Goal: Transaction & Acquisition: Purchase product/service

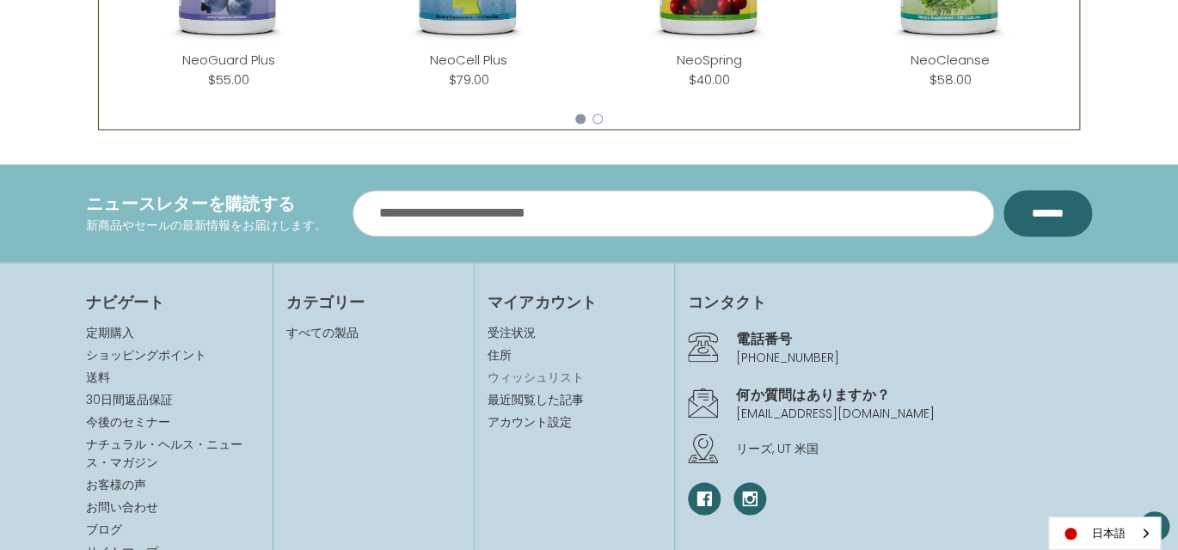
scroll to position [1031, 0]
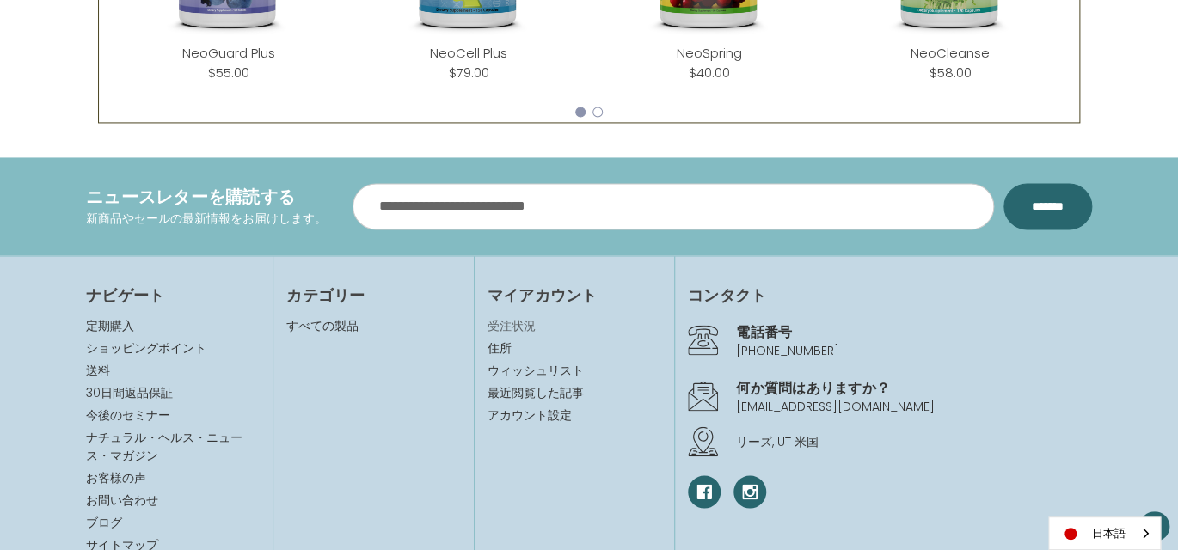
click at [520, 326] on link "受注状況" at bounding box center [574, 325] width 174 height 18
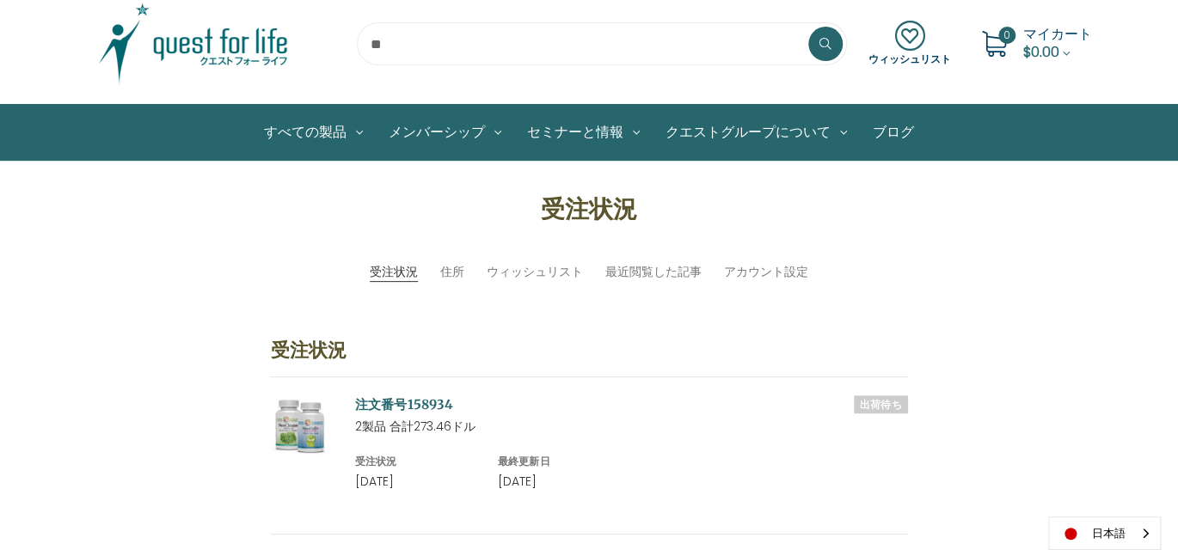
scroll to position [172, 0]
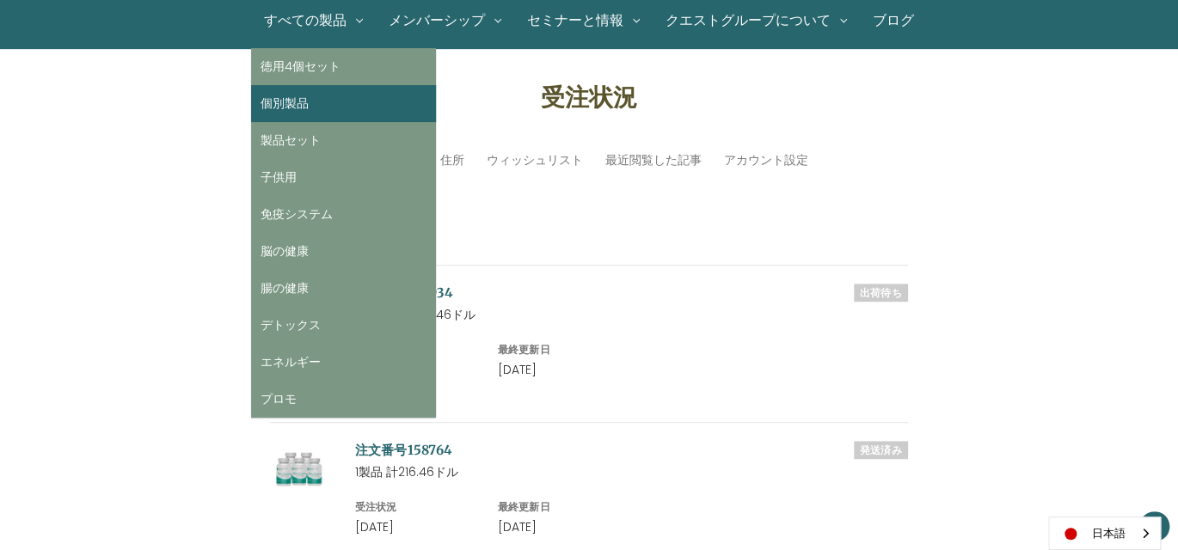
click at [295, 103] on link "個別製品" at bounding box center [343, 103] width 185 height 37
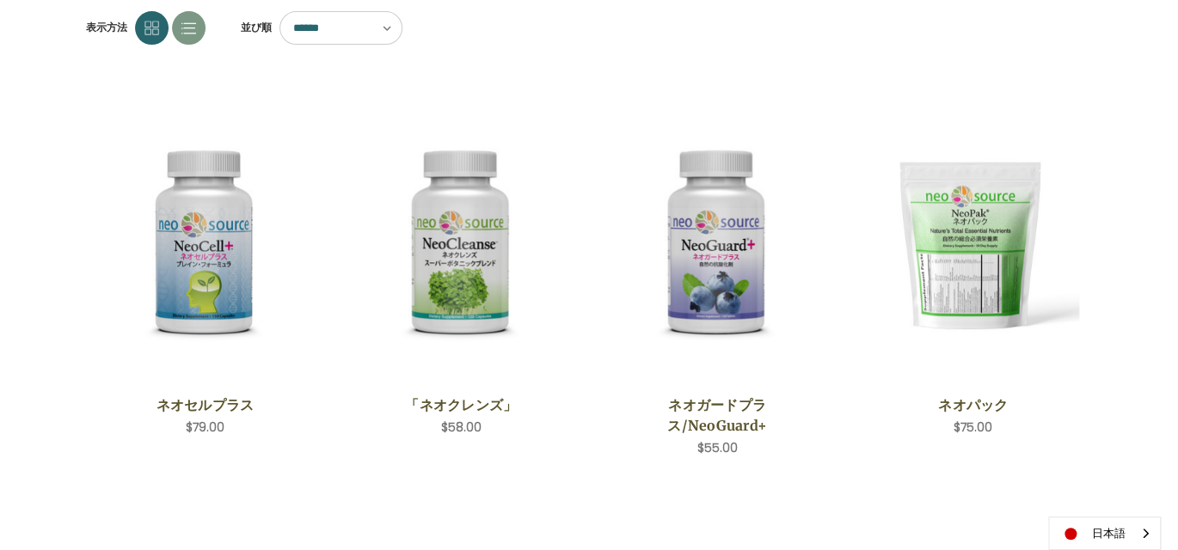
scroll to position [86, 0]
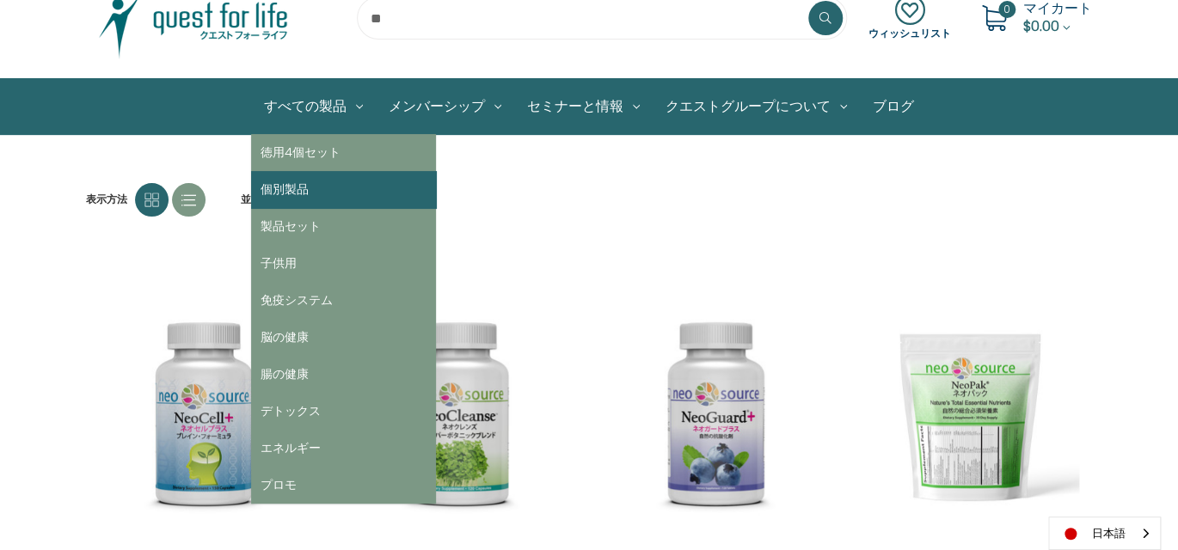
click at [301, 188] on link "個別製品" at bounding box center [343, 189] width 185 height 37
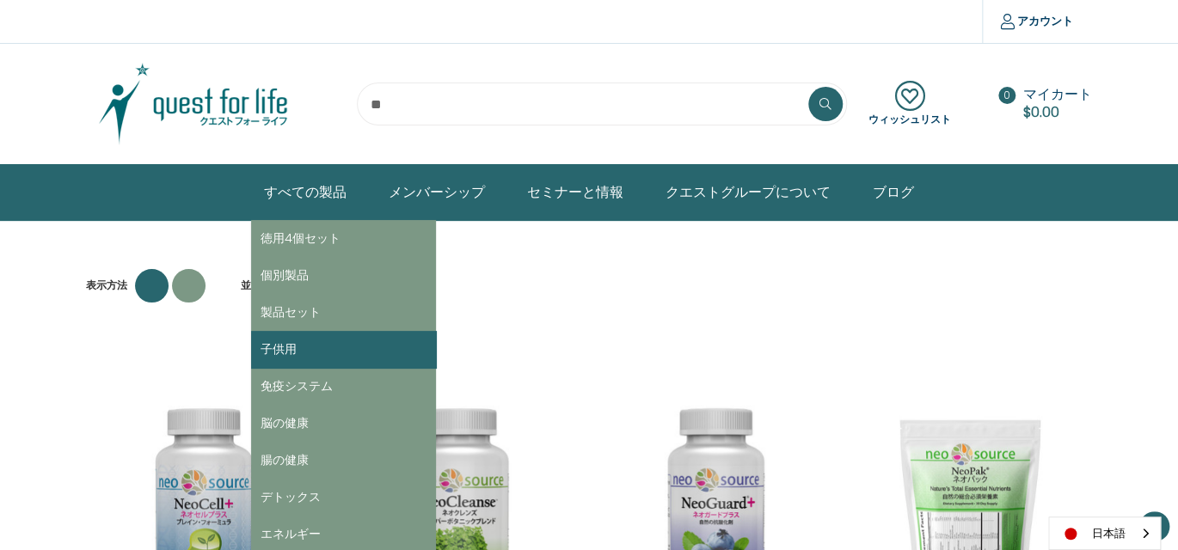
scroll to position [258, 0]
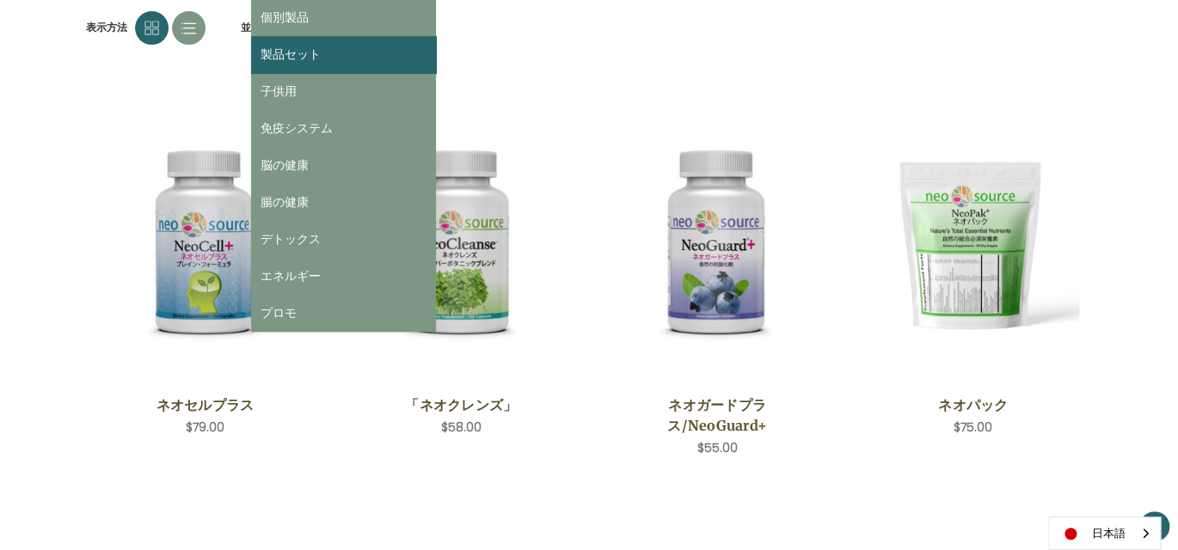
click at [293, 55] on link "製品セット" at bounding box center [343, 54] width 185 height 37
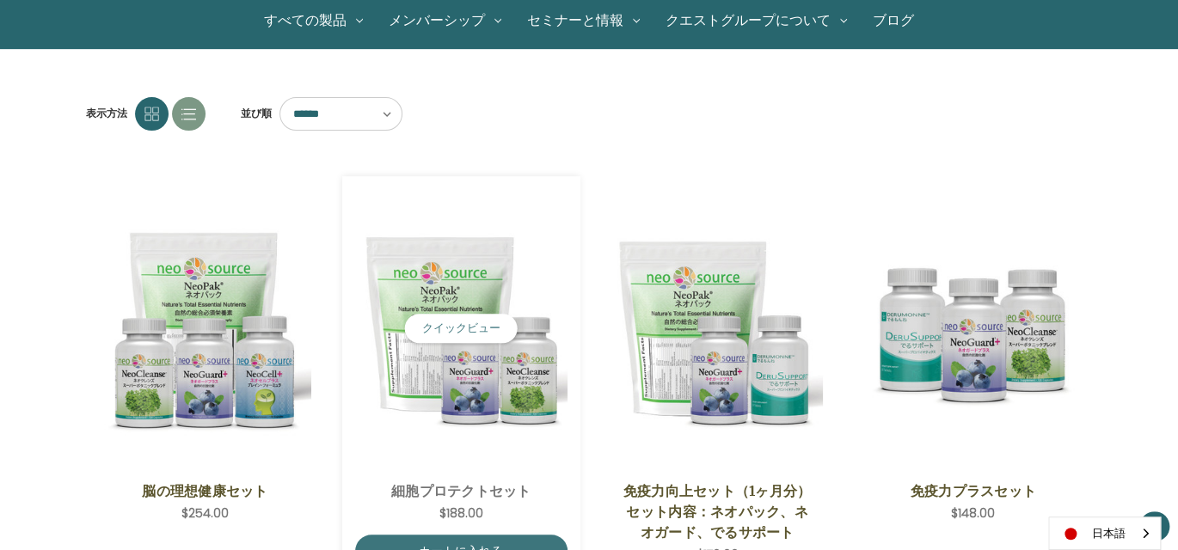
scroll to position [258, 0]
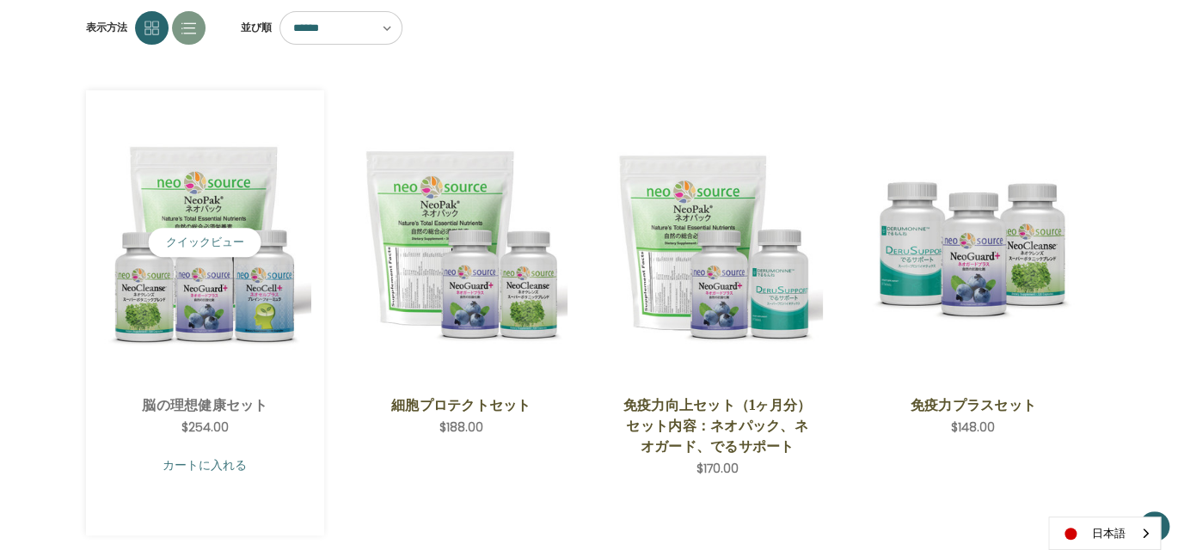
click at [197, 462] on link "カートに入れる" at bounding box center [205, 465] width 212 height 33
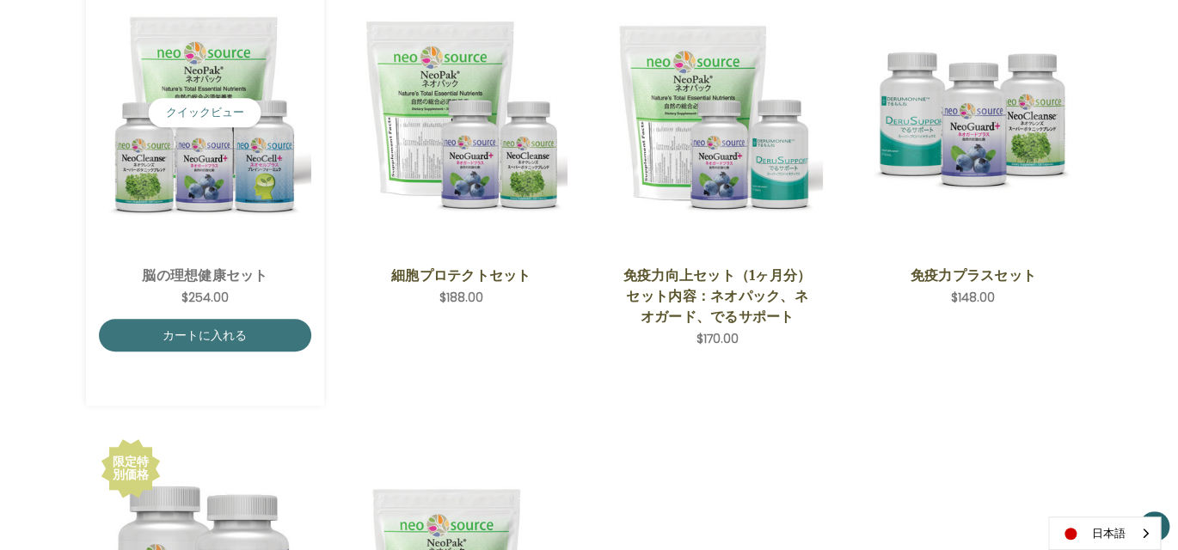
scroll to position [602, 0]
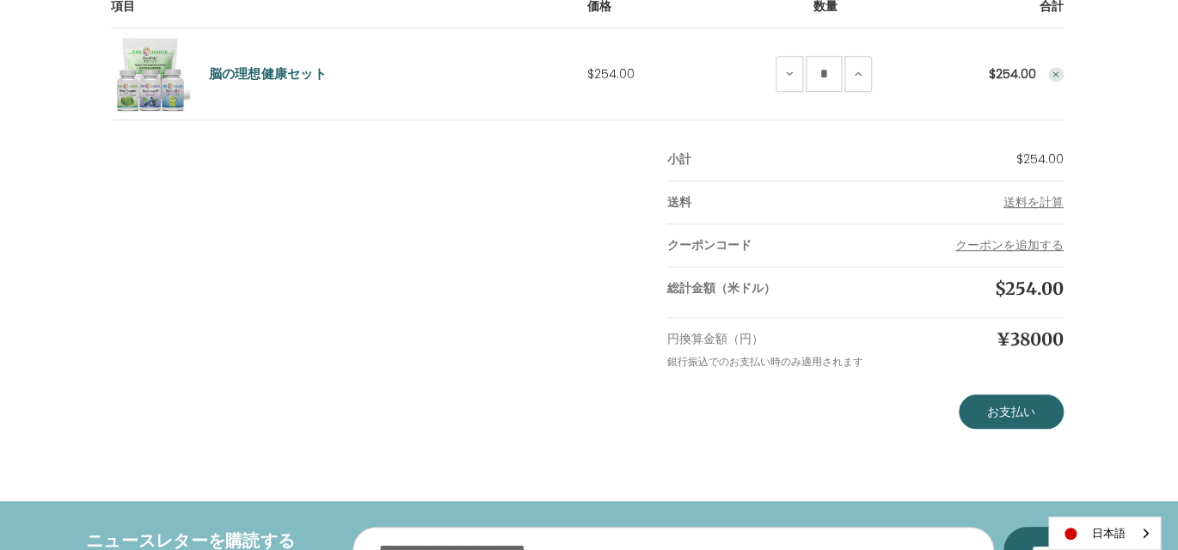
scroll to position [86, 0]
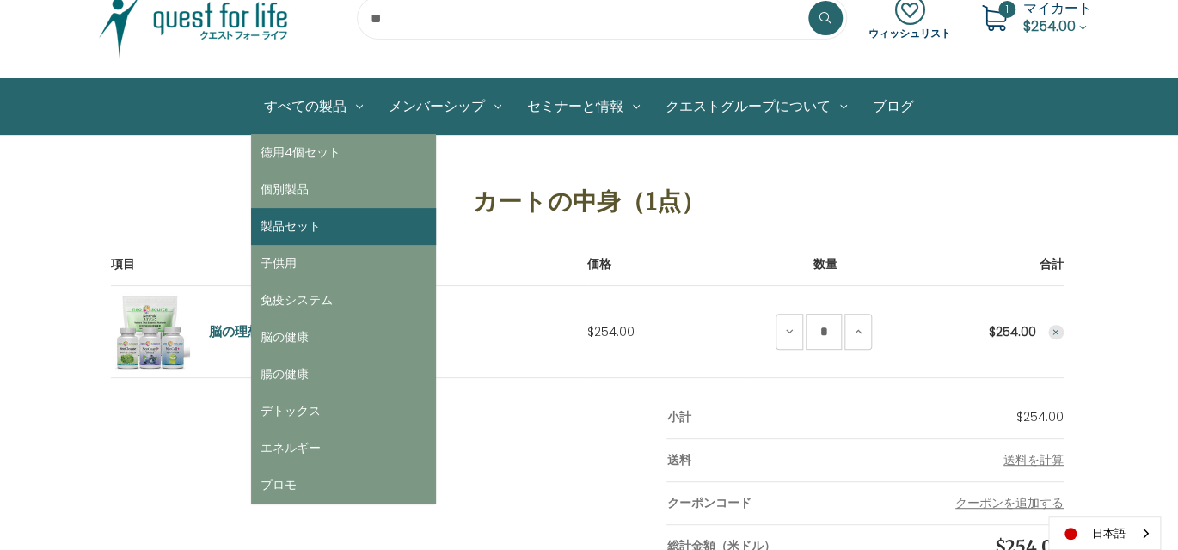
click at [300, 225] on link "製品セット" at bounding box center [343, 226] width 185 height 37
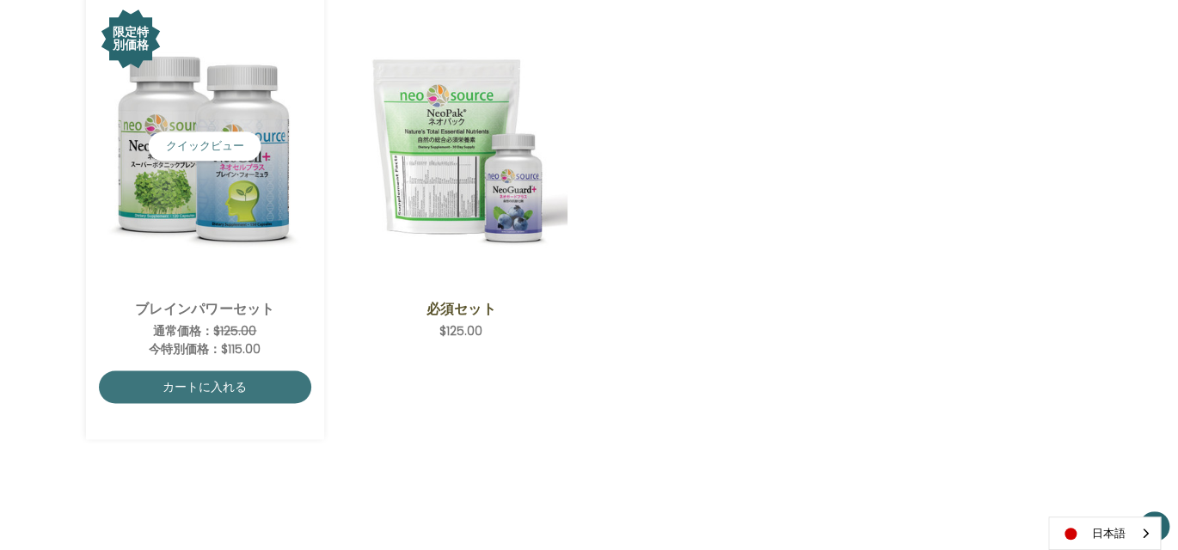
scroll to position [859, 0]
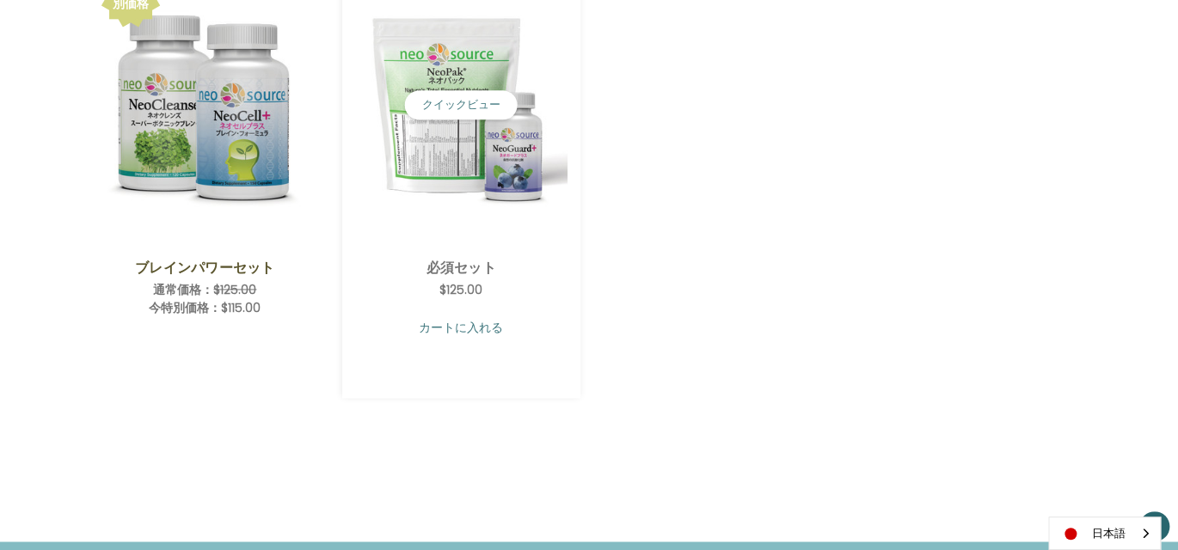
click at [468, 326] on link "カートに入れる" at bounding box center [461, 327] width 212 height 33
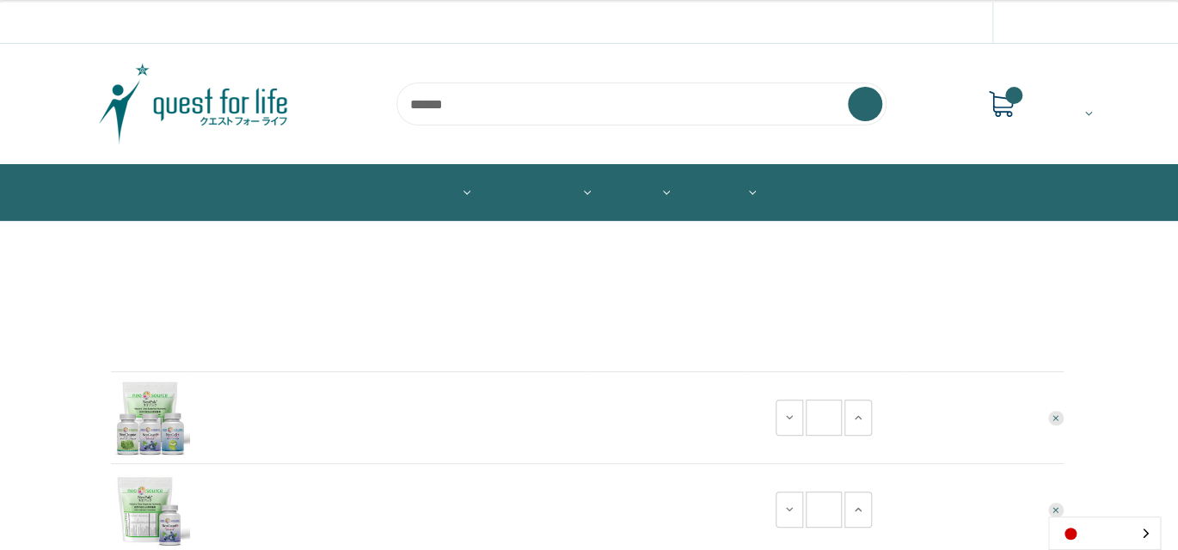
scroll to position [258, 0]
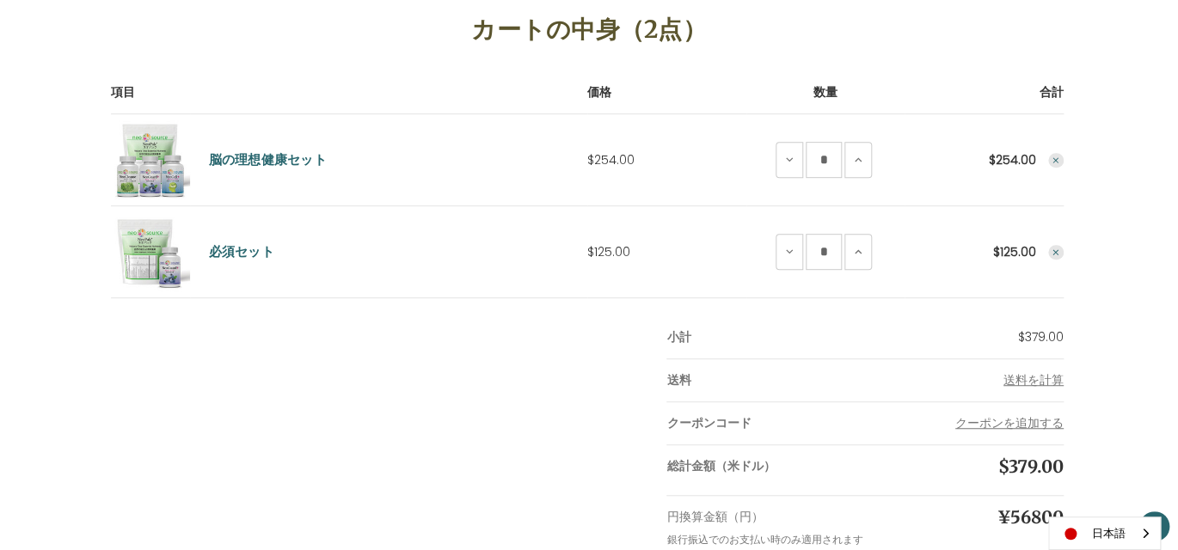
click at [1057, 253] on icon "Remove Essential Set from cart" at bounding box center [1055, 253] width 10 height 10
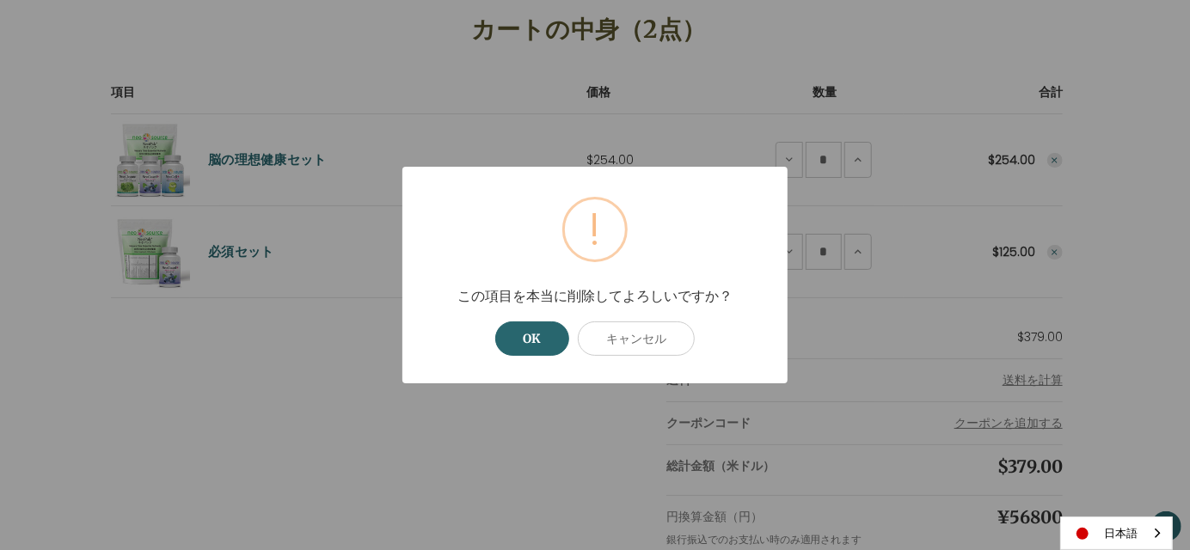
drag, startPoint x: 539, startPoint y: 341, endPoint x: 471, endPoint y: 312, distance: 73.9
click at [536, 340] on button "OK" at bounding box center [532, 338] width 74 height 34
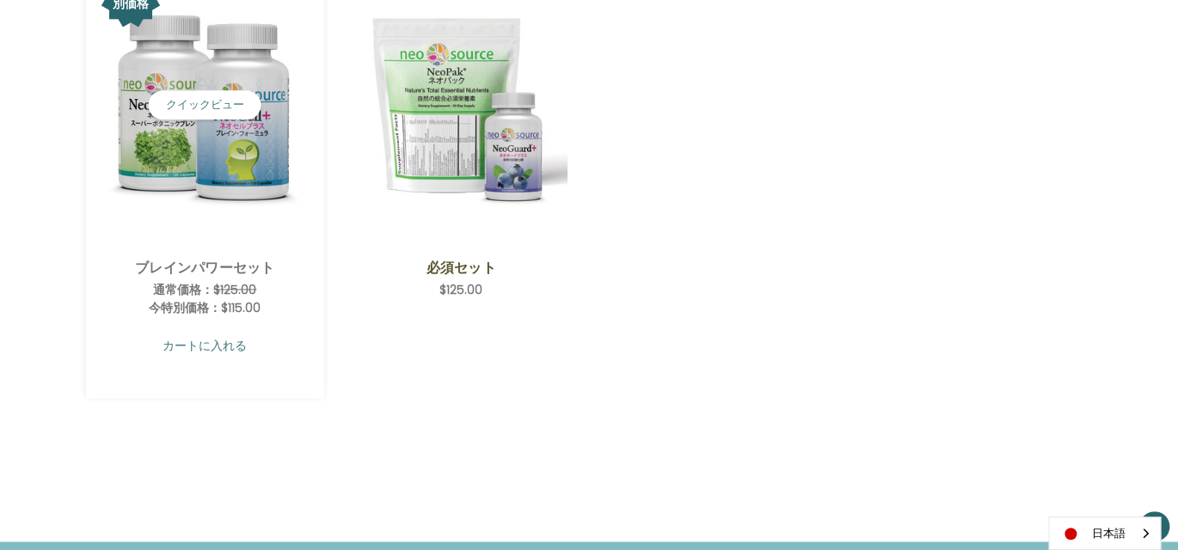
scroll to position [859, 0]
click at [201, 341] on link "カートに入れる" at bounding box center [205, 345] width 212 height 33
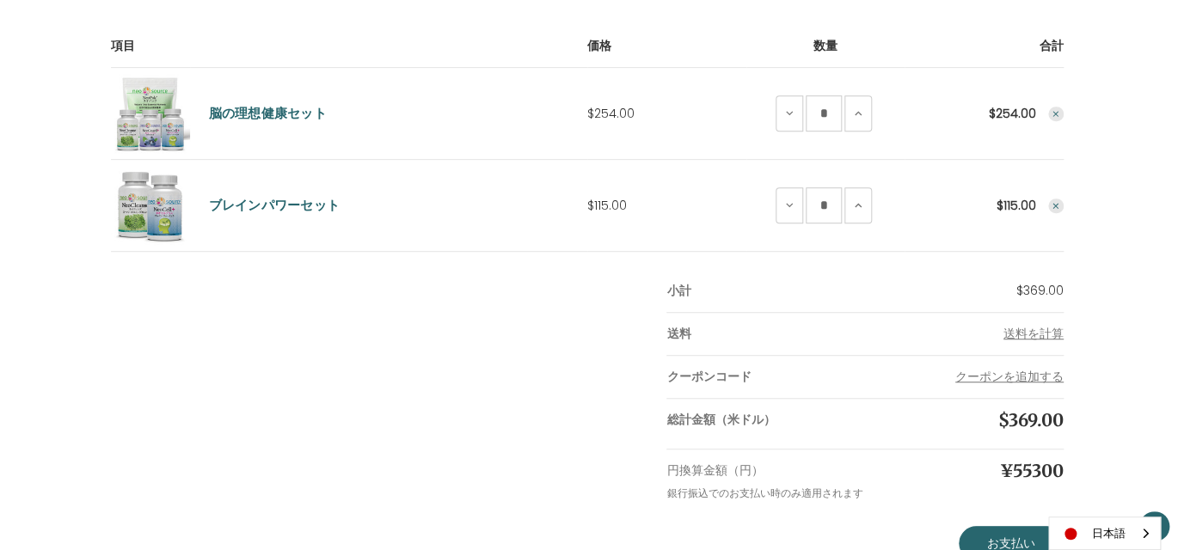
scroll to position [344, 0]
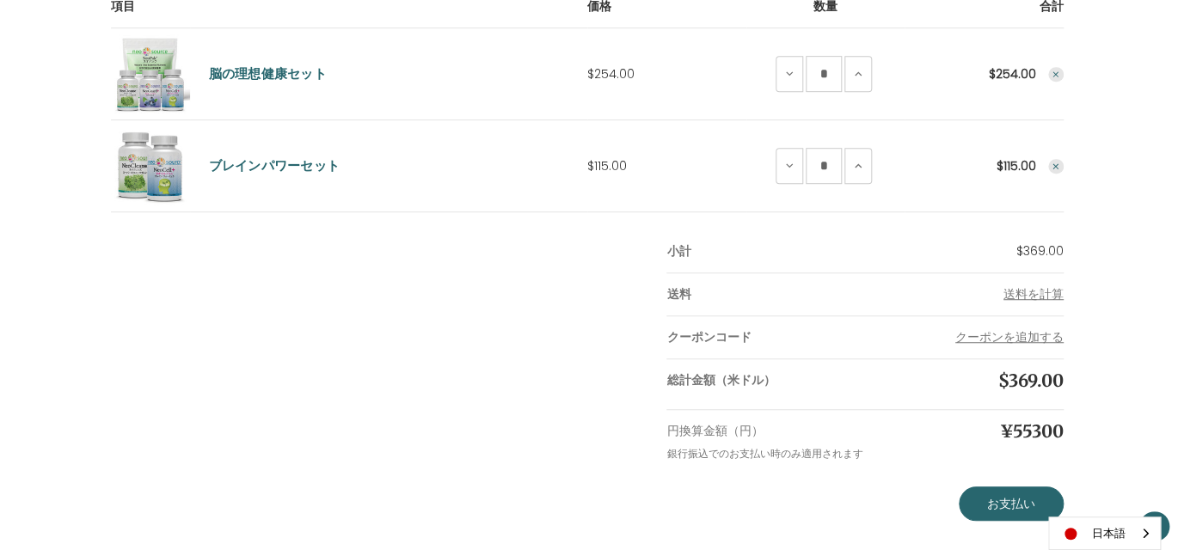
click at [1055, 75] on icon "Remove Ideal Brain Set from cart" at bounding box center [1055, 75] width 10 height 10
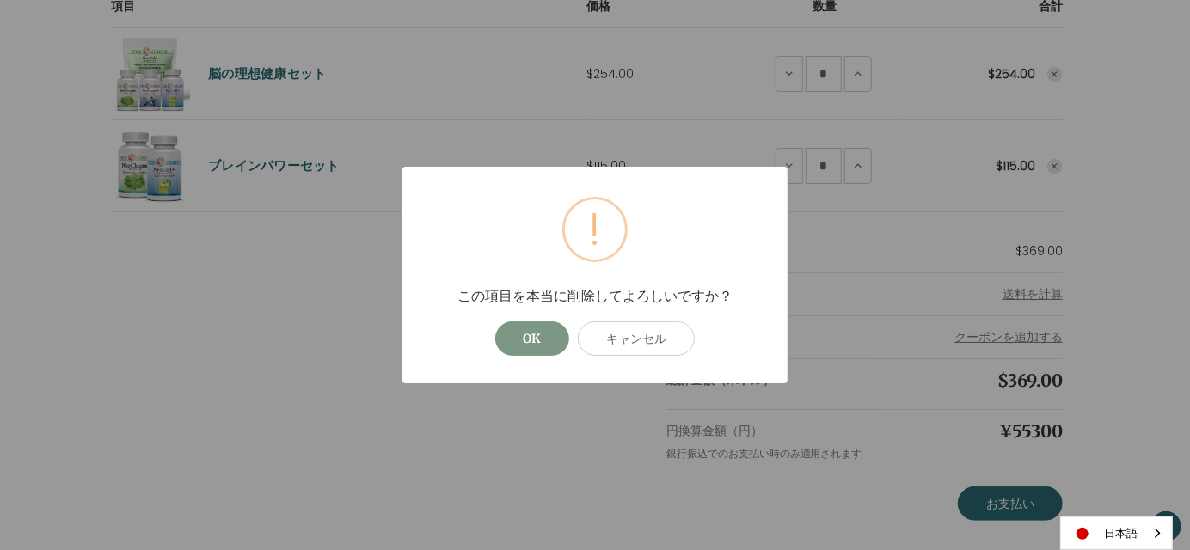
click at [501, 340] on button "OK" at bounding box center [532, 338] width 74 height 34
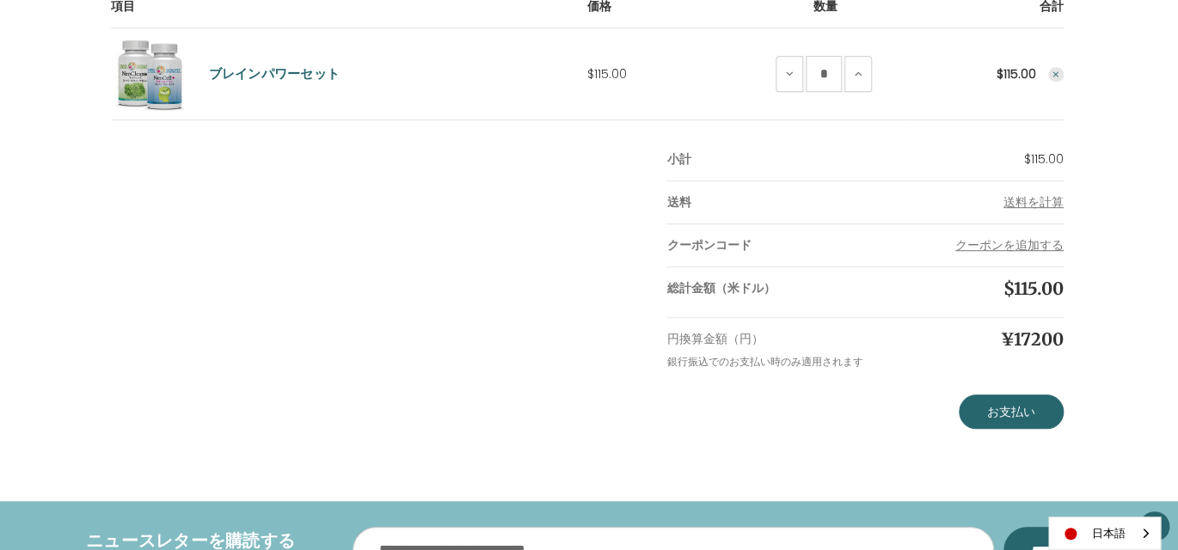
scroll to position [86, 0]
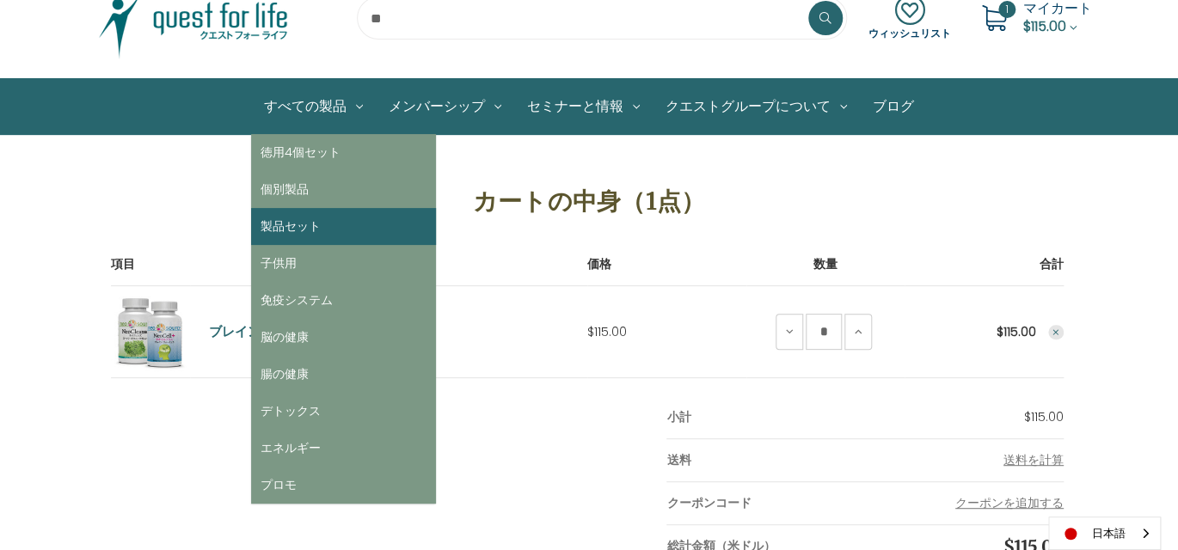
click at [315, 229] on link "製品セット" at bounding box center [343, 226] width 185 height 37
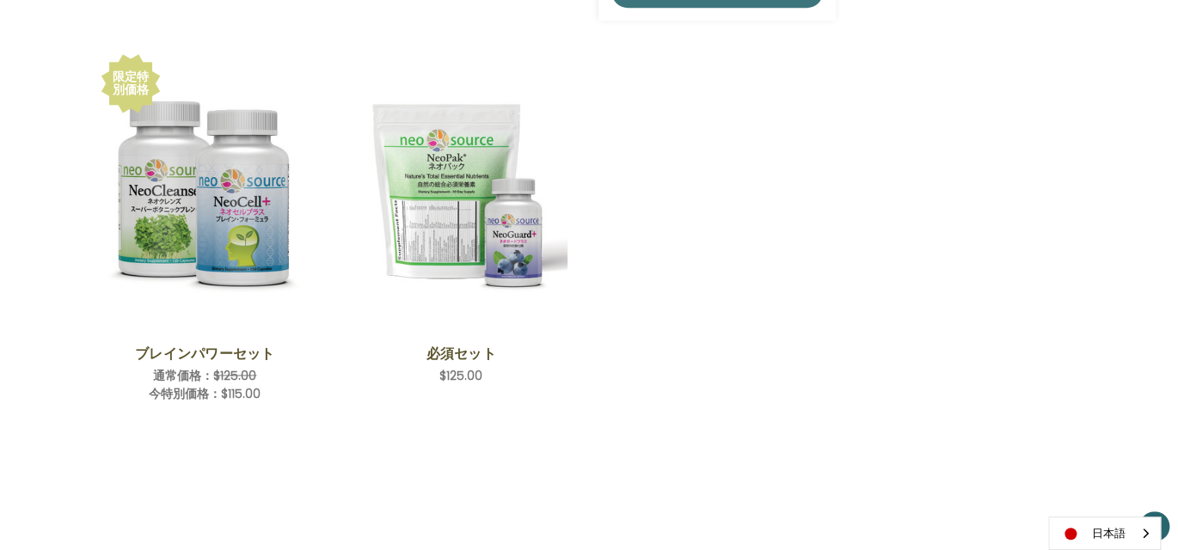
scroll to position [774, 0]
click at [466, 410] on link "カートに入れる" at bounding box center [461, 412] width 212 height 33
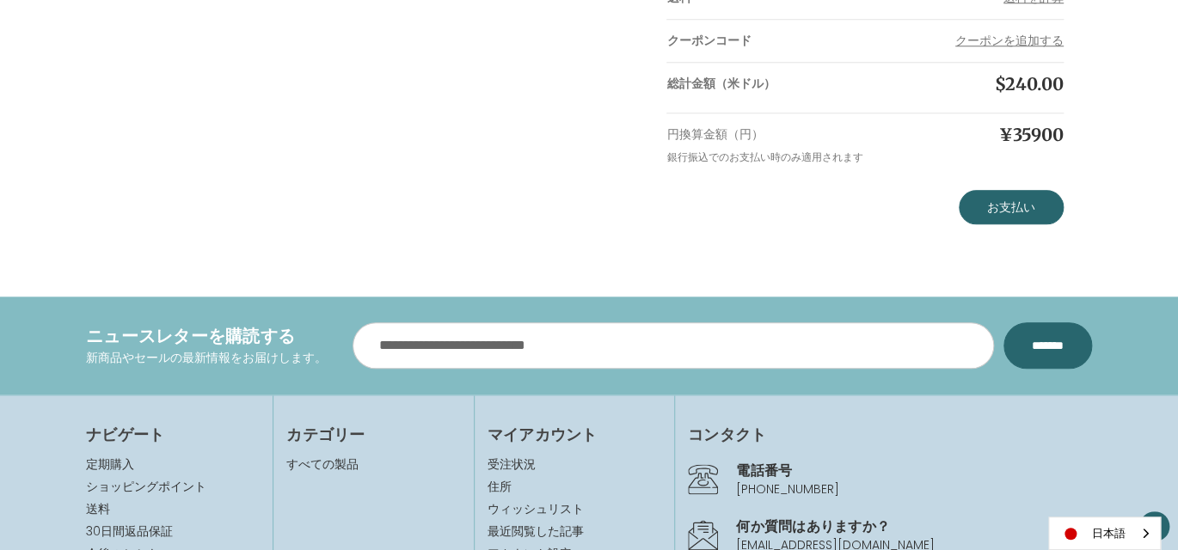
scroll to position [774, 0]
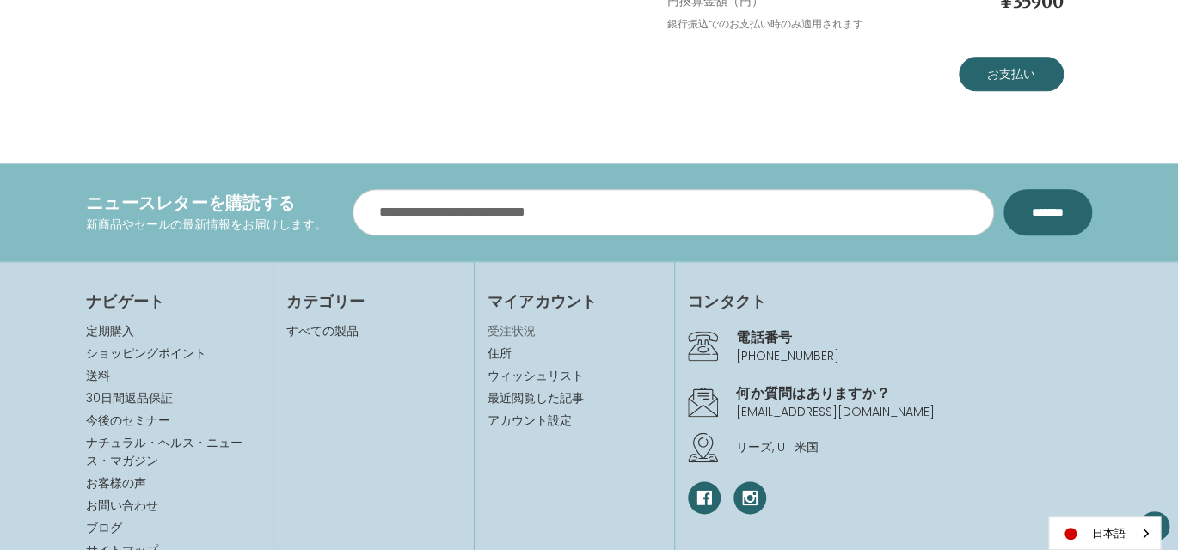
click at [526, 331] on link "受注状況" at bounding box center [574, 331] width 174 height 18
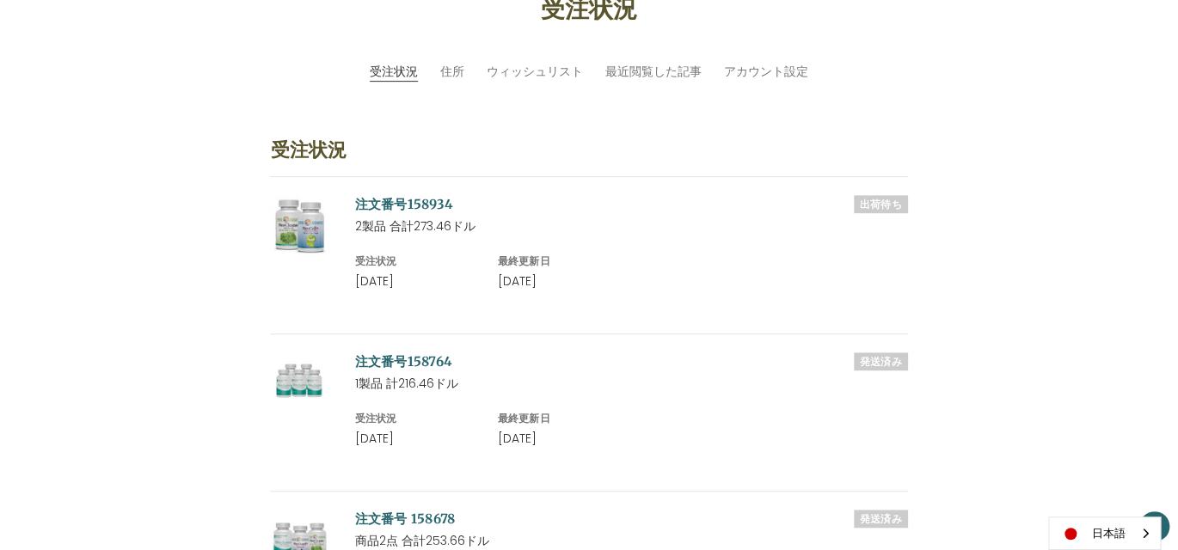
scroll to position [344, 0]
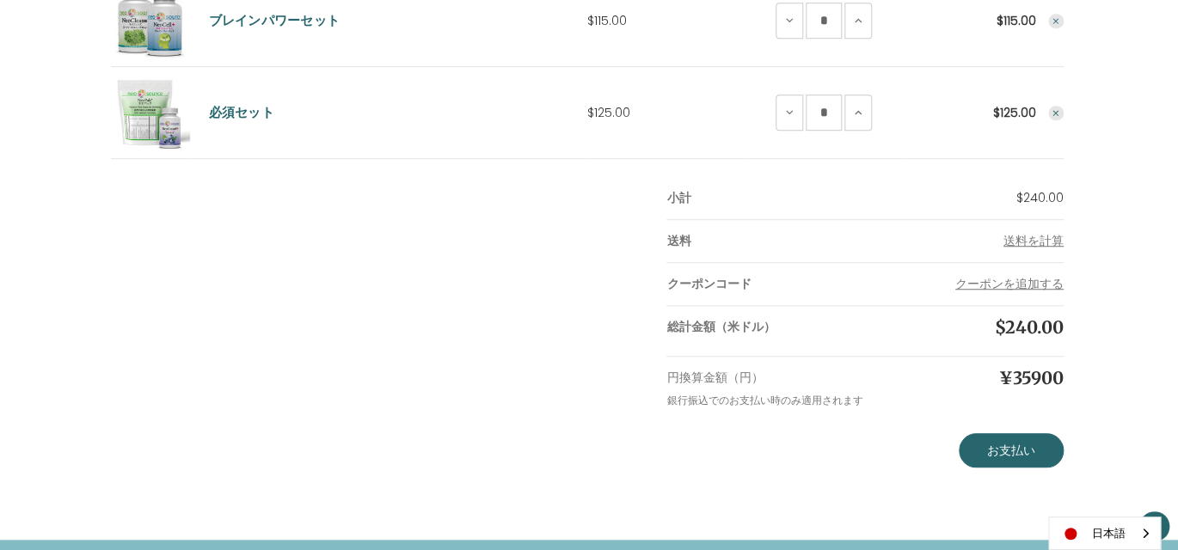
scroll to position [584, 0]
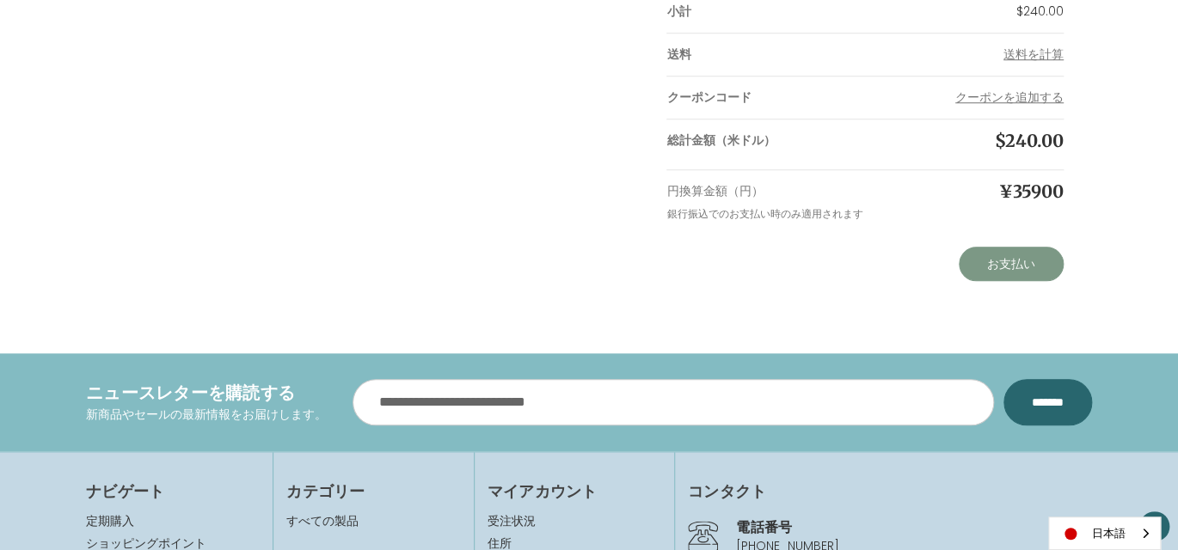
click at [1012, 265] on link "お支払い" at bounding box center [1010, 264] width 105 height 34
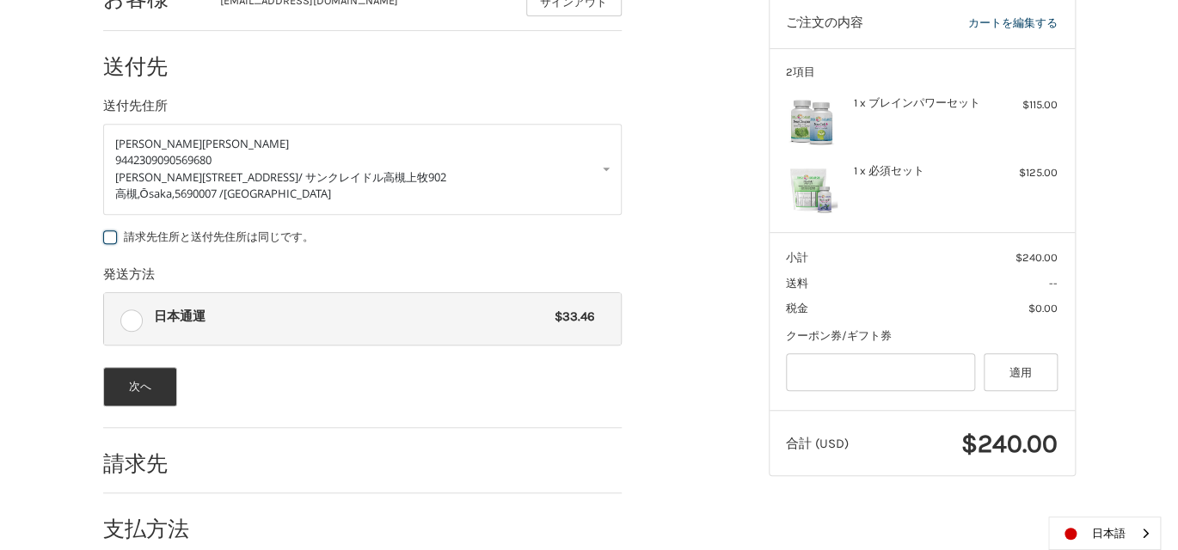
scroll to position [300, 0]
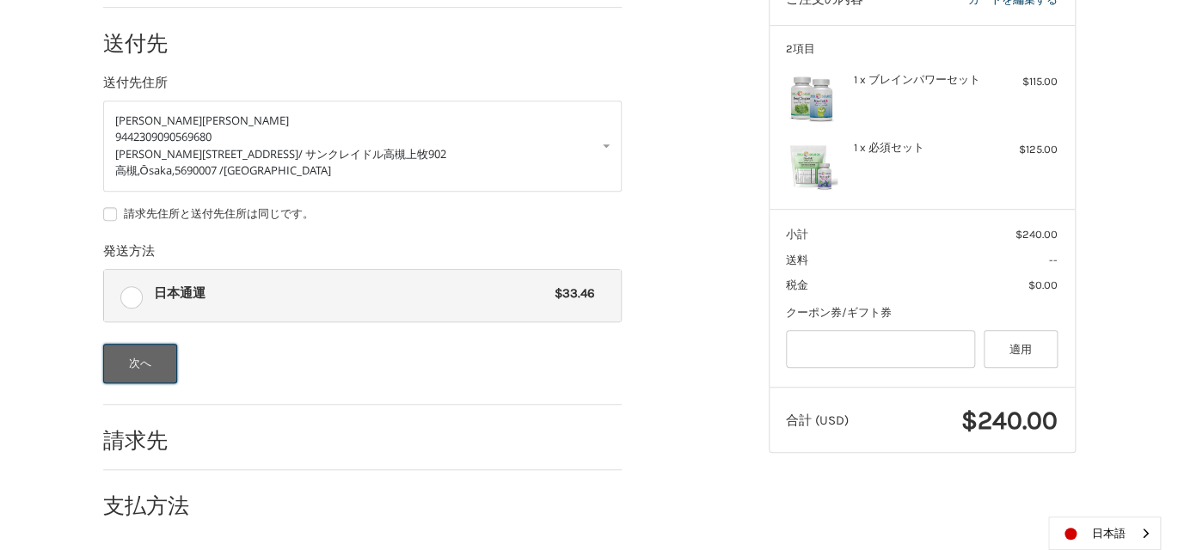
click at [147, 364] on button "次へ" at bounding box center [140, 364] width 75 height 40
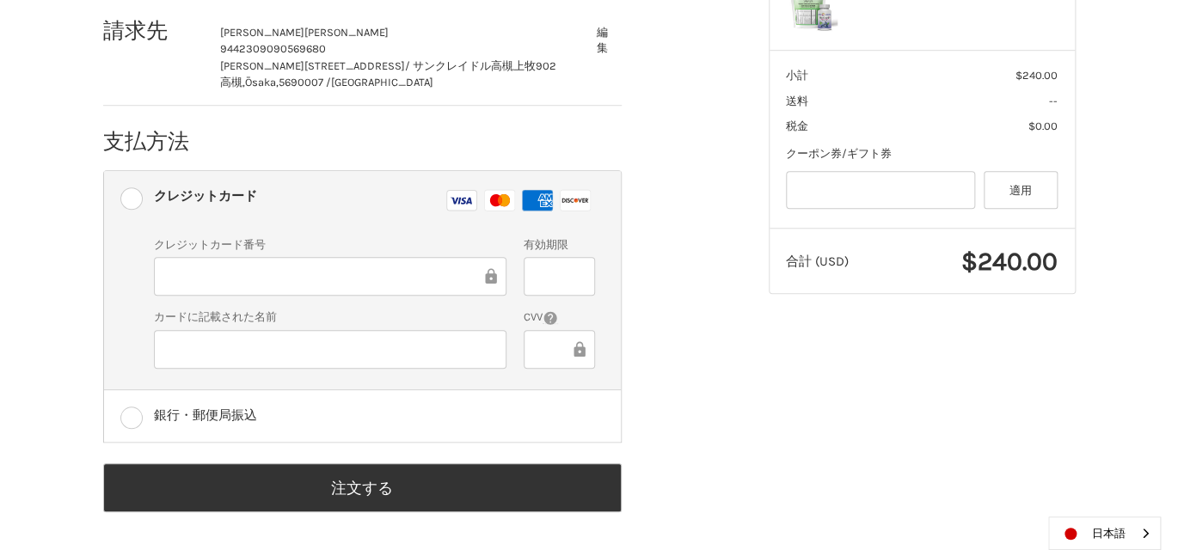
scroll to position [115, 0]
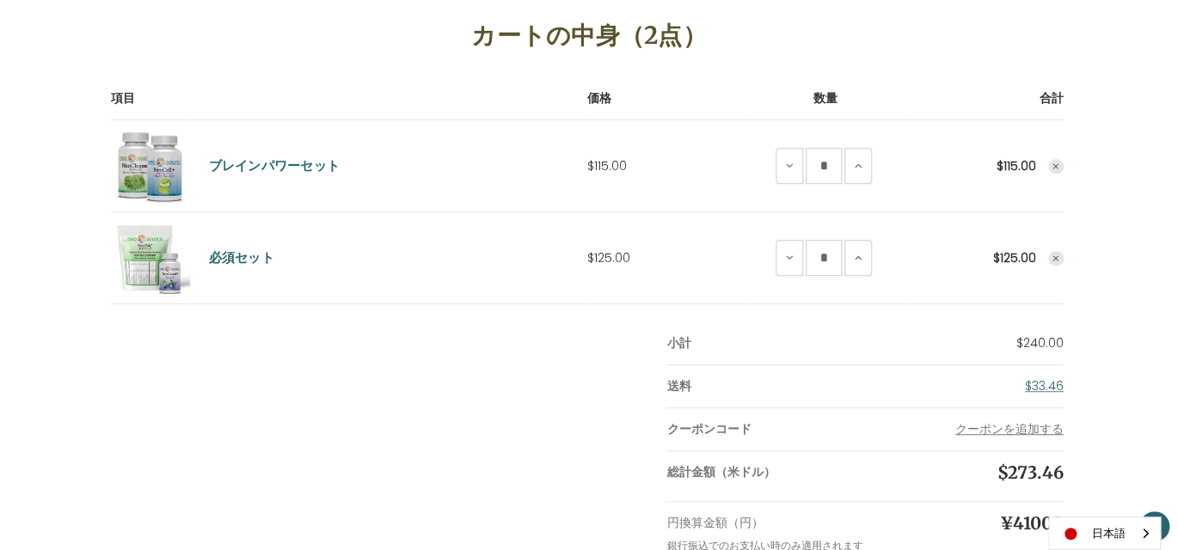
scroll to position [240, 0]
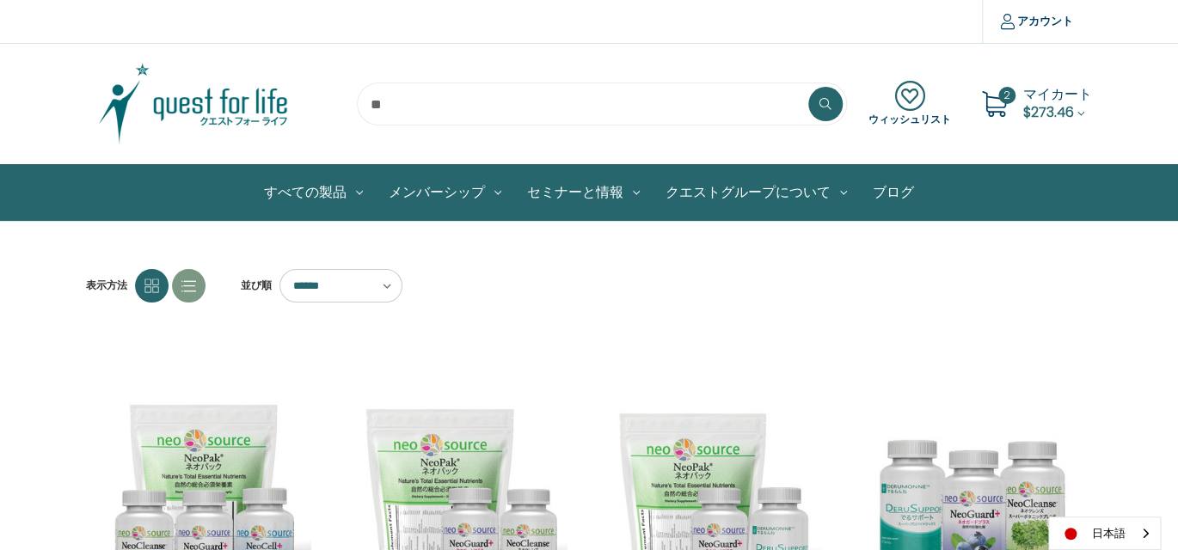
click at [1054, 100] on span "マイカート" at bounding box center [1057, 94] width 69 height 20
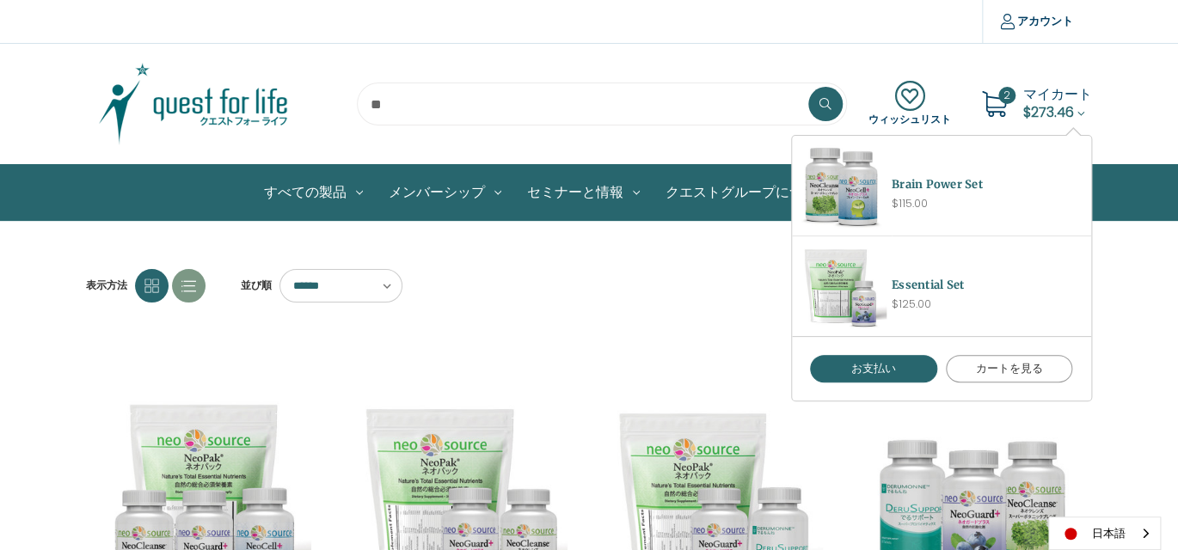
click at [1024, 367] on link "カートを見る" at bounding box center [1008, 369] width 127 height 28
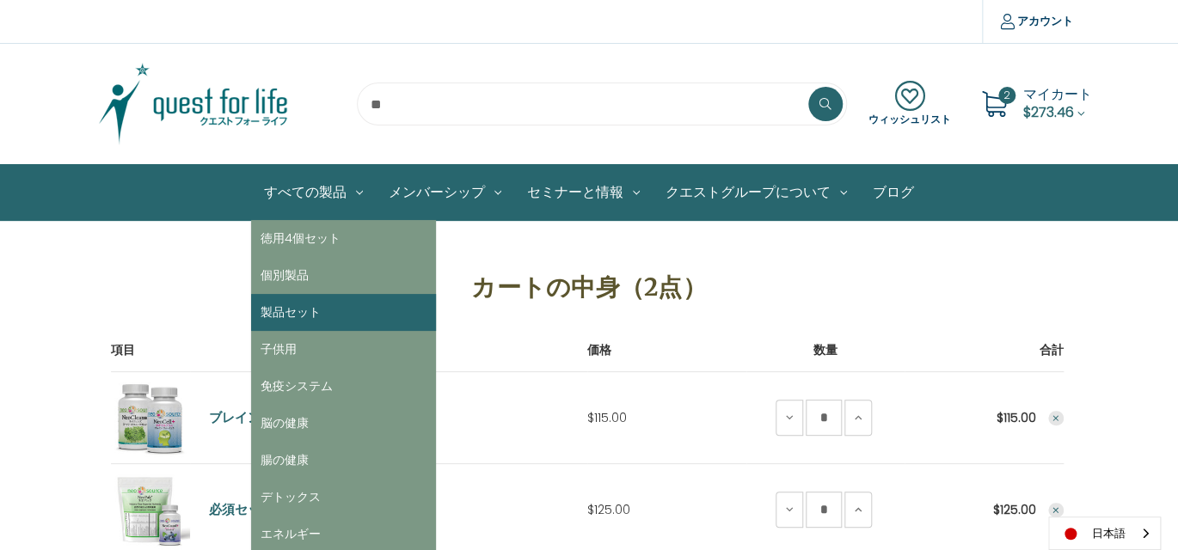
click at [324, 317] on link "製品セット" at bounding box center [343, 312] width 185 height 37
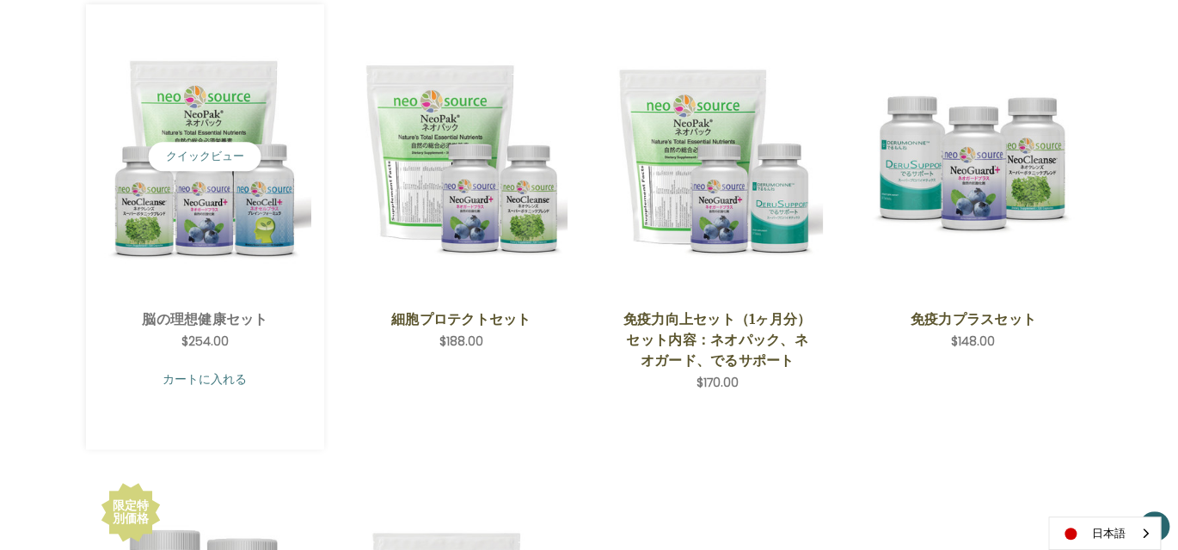
scroll to position [343, 0]
click at [205, 372] on link "カートに入れる" at bounding box center [205, 380] width 212 height 33
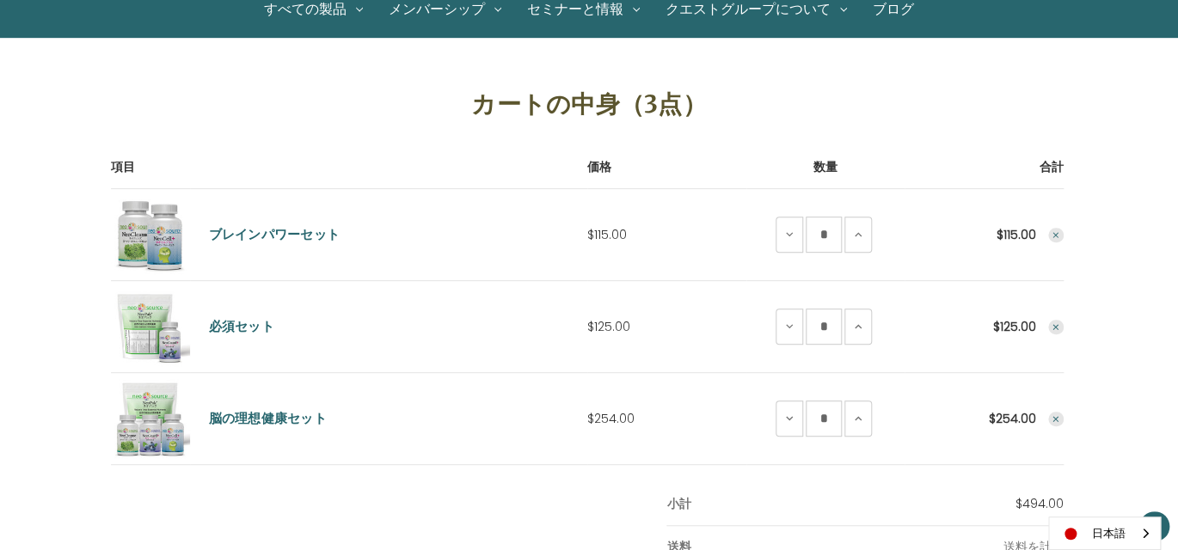
scroll to position [344, 0]
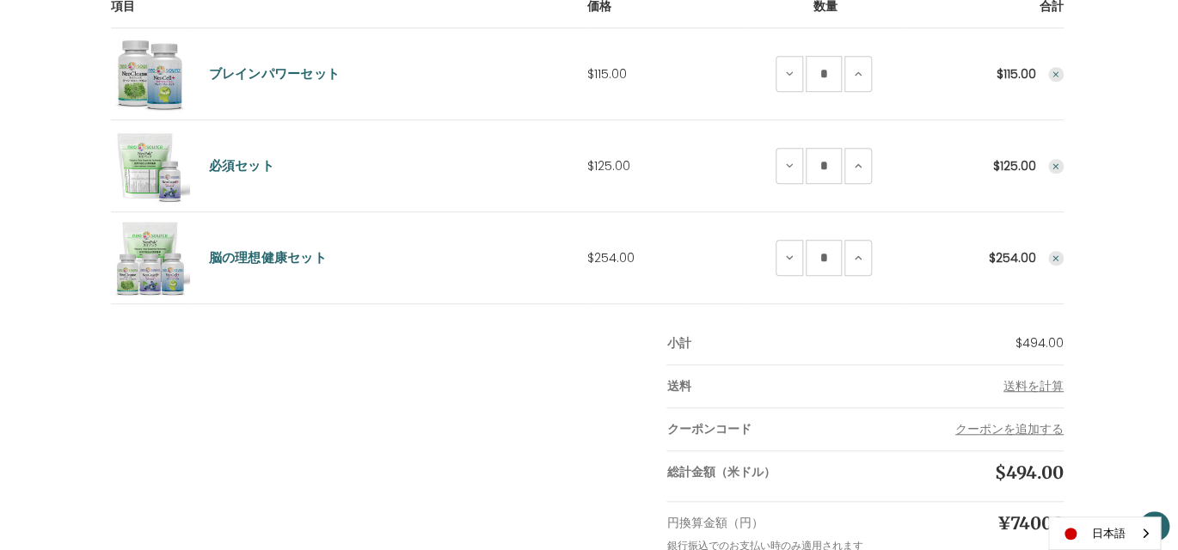
click at [1055, 74] on use "Remove Brain Power Set from cart" at bounding box center [1055, 74] width 6 height 6
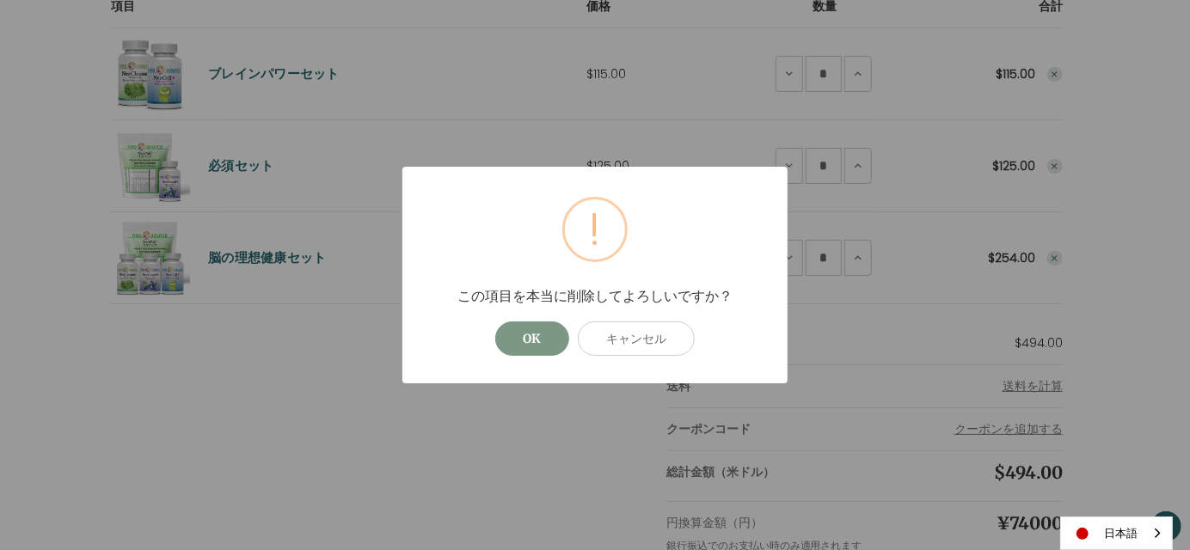
click at [524, 338] on button "OK" at bounding box center [532, 338] width 74 height 34
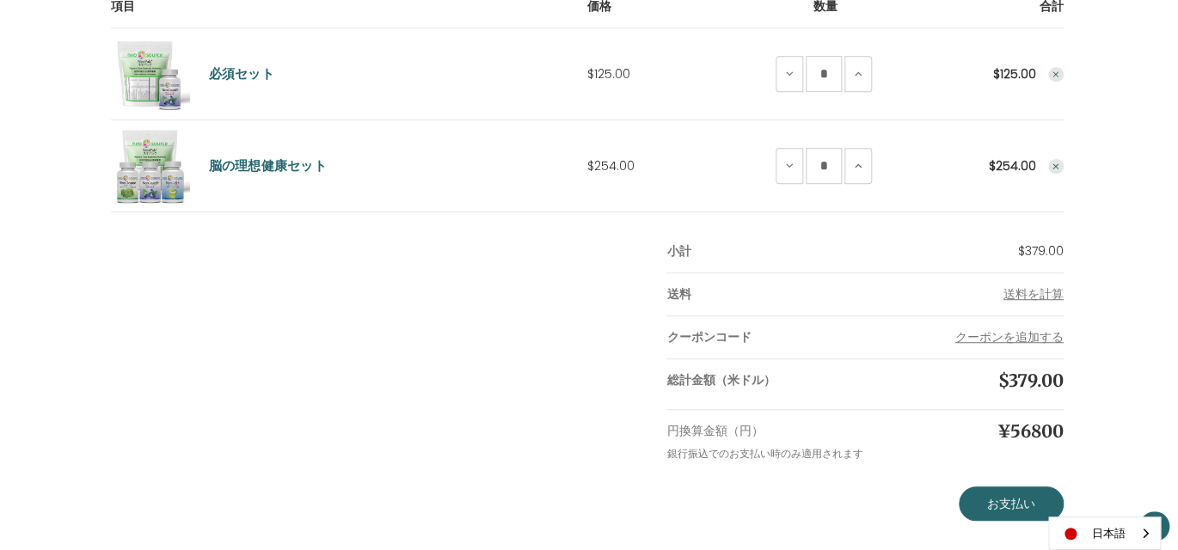
click at [1057, 75] on icon "Remove Essential Set from cart" at bounding box center [1055, 75] width 10 height 10
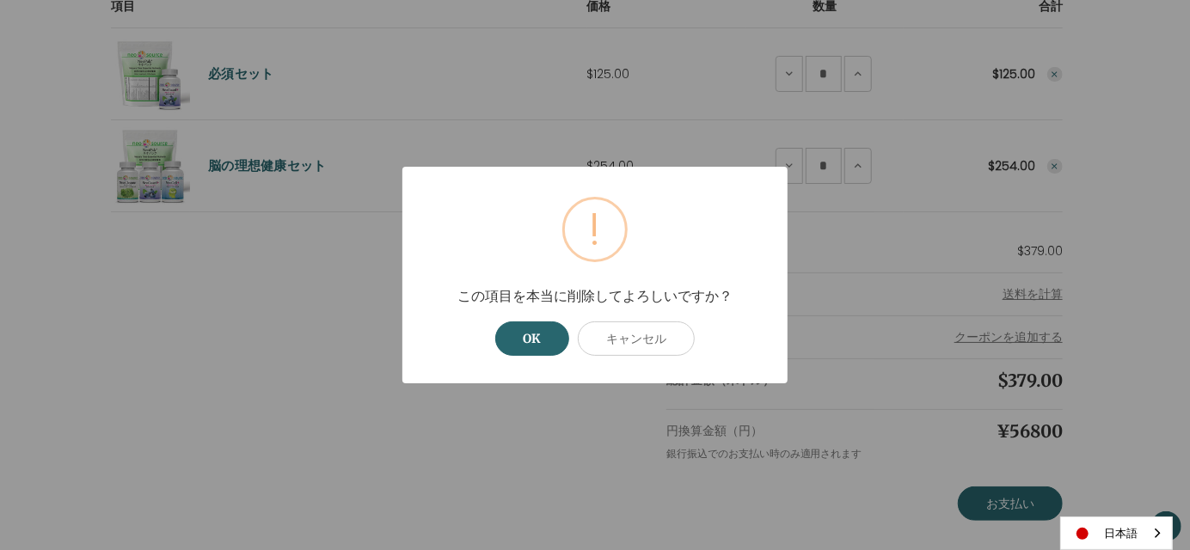
drag, startPoint x: 535, startPoint y: 334, endPoint x: 542, endPoint y: 300, distance: 34.2
click at [535, 330] on button "OK" at bounding box center [532, 338] width 74 height 34
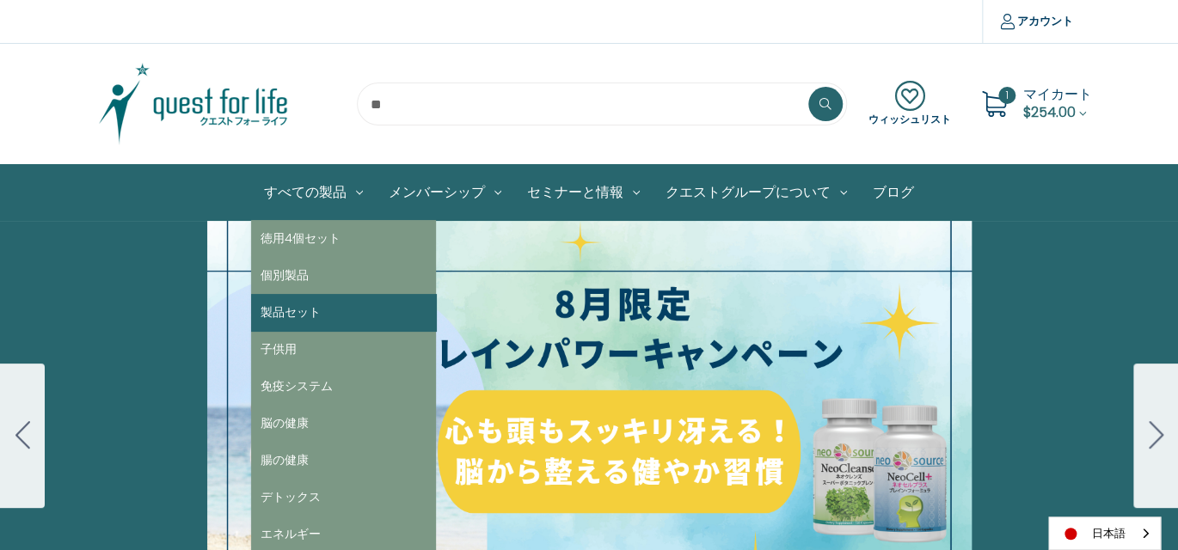
click at [315, 313] on link "製品セット" at bounding box center [343, 312] width 185 height 37
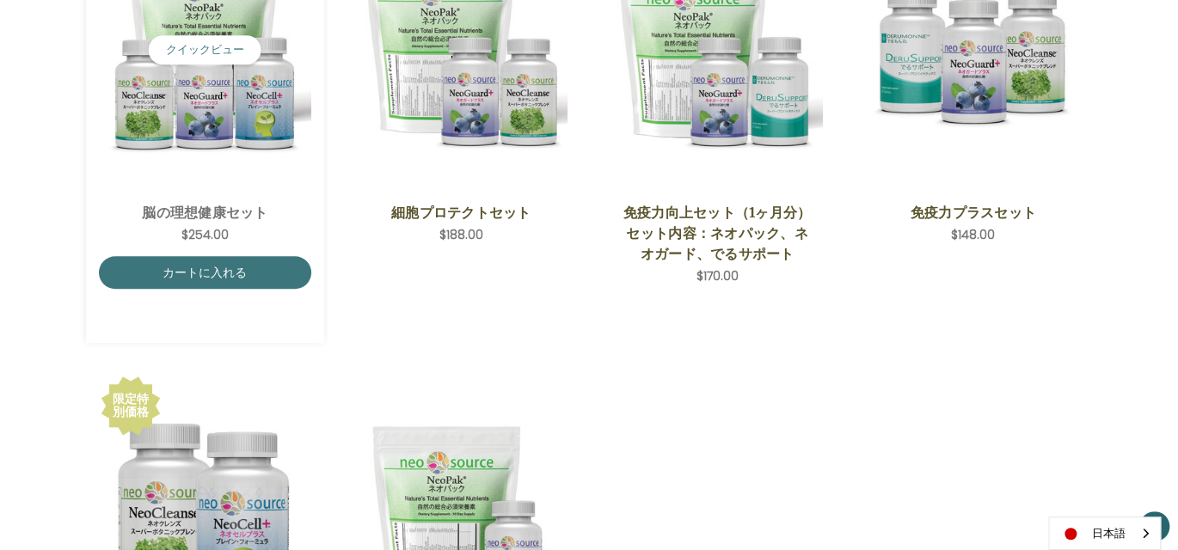
scroll to position [344, 0]
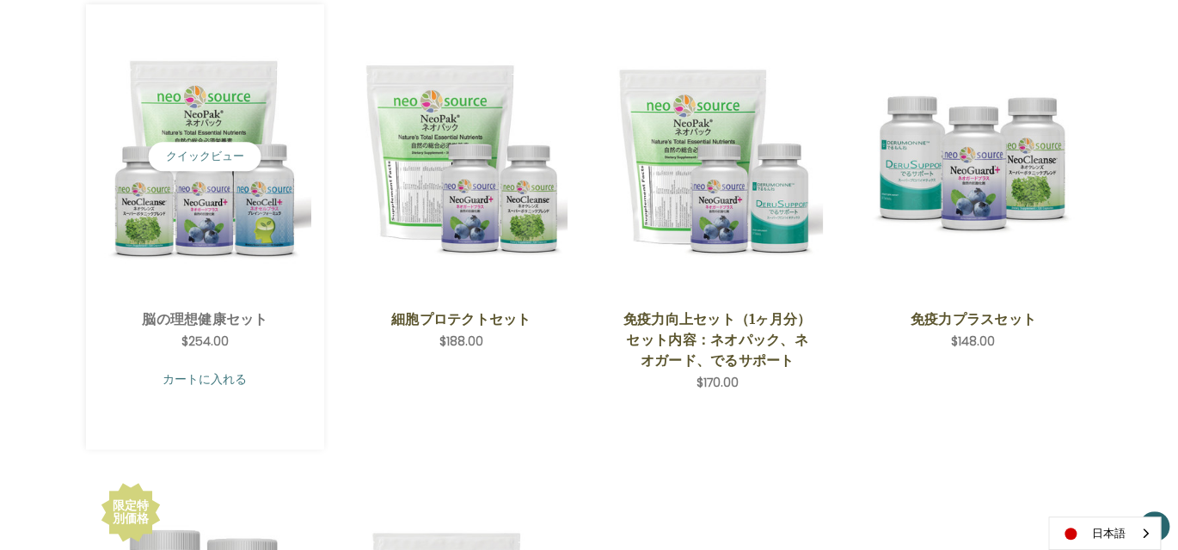
click at [206, 374] on link "カートに入れる" at bounding box center [205, 379] width 212 height 33
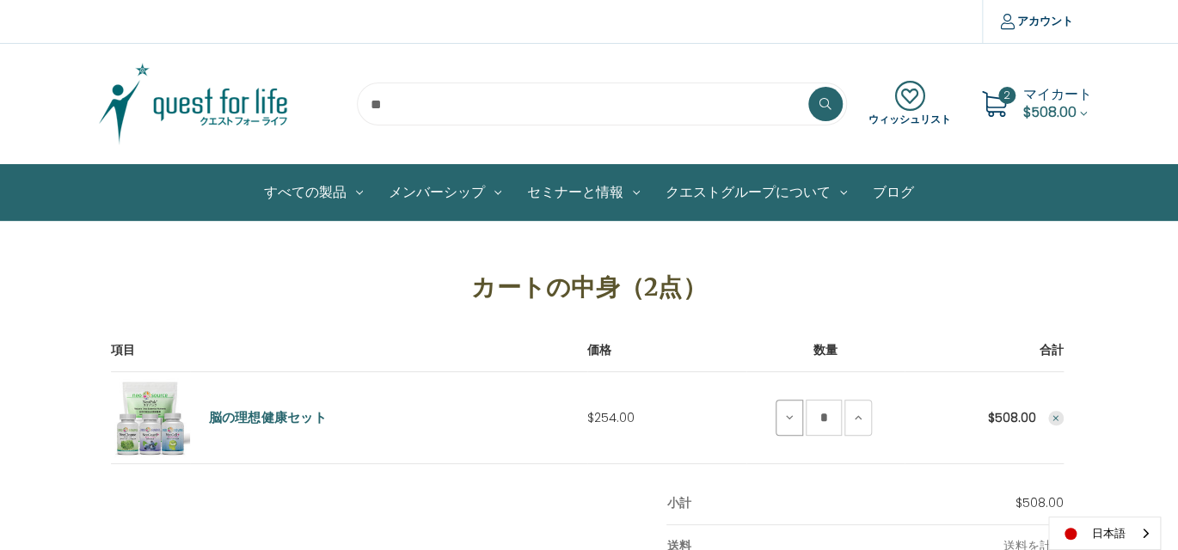
click at [785, 417] on icon at bounding box center [789, 418] width 14 height 14
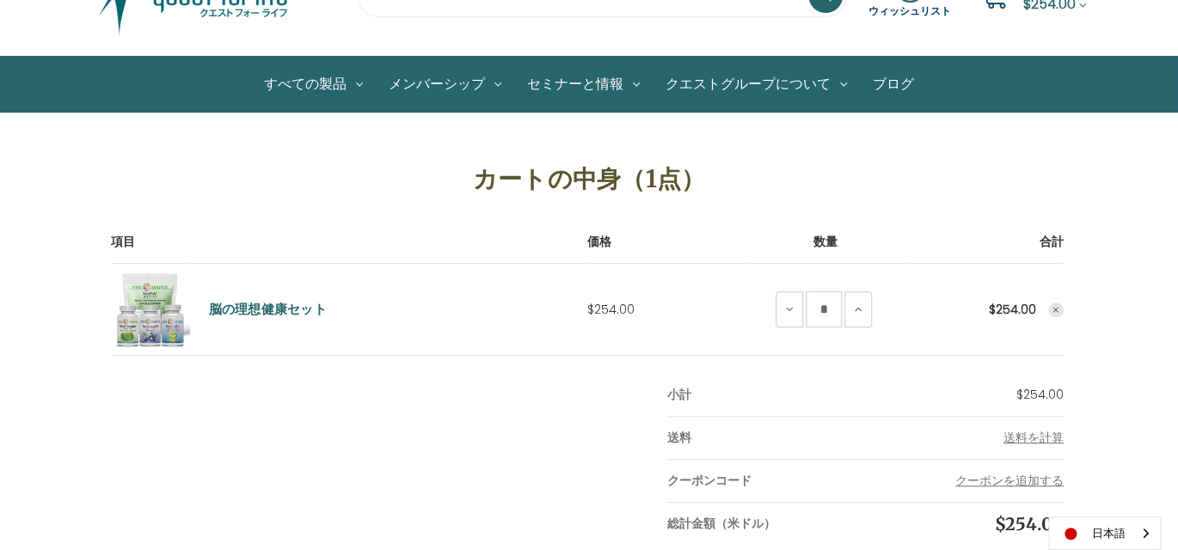
scroll to position [258, 0]
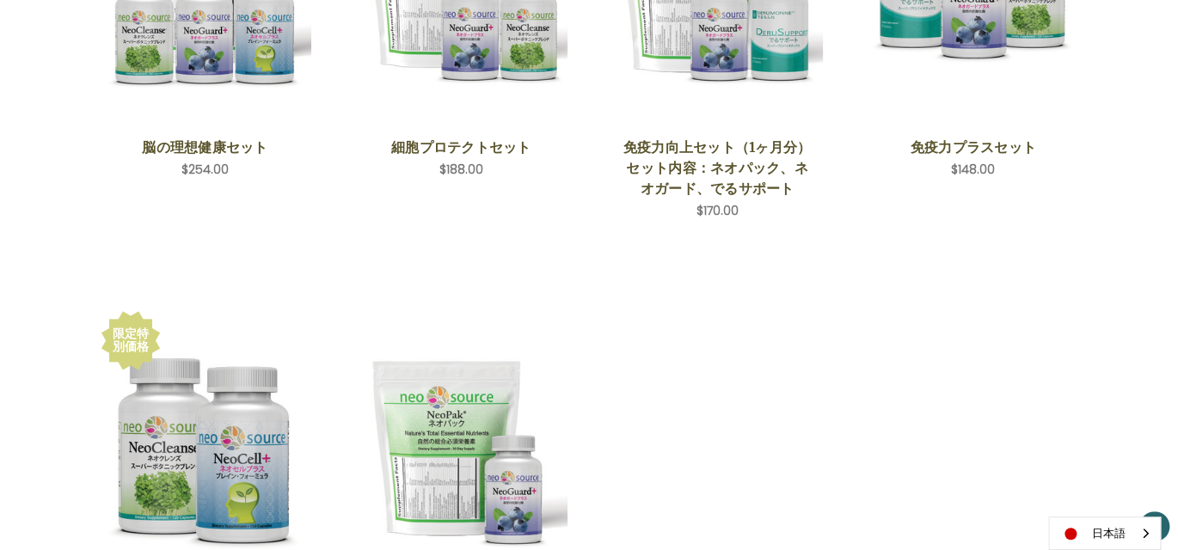
scroll to position [688, 0]
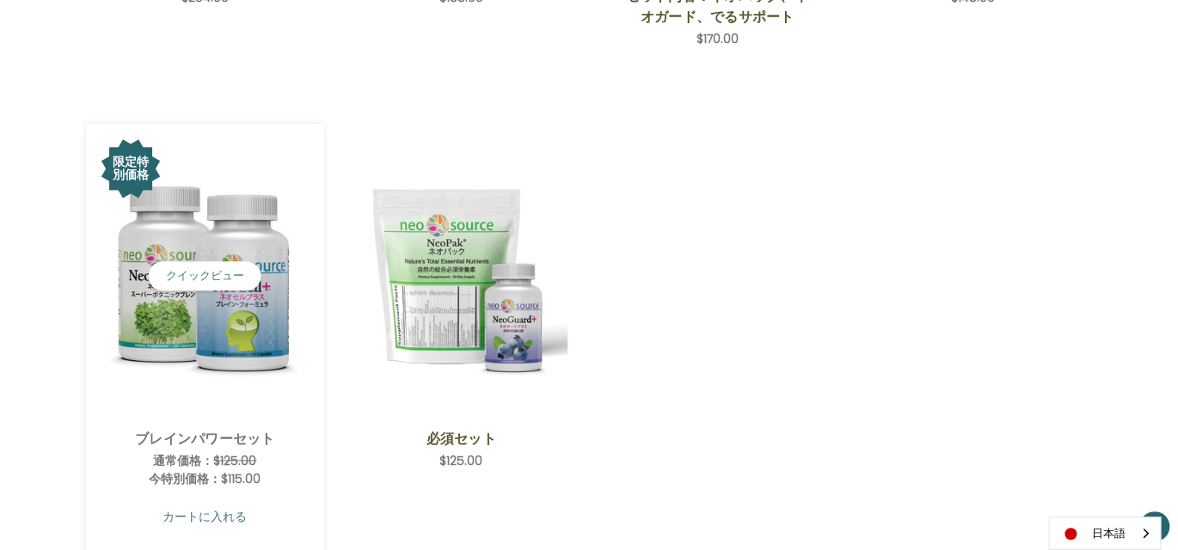
click at [221, 517] on link "カートに入れる" at bounding box center [205, 516] width 212 height 33
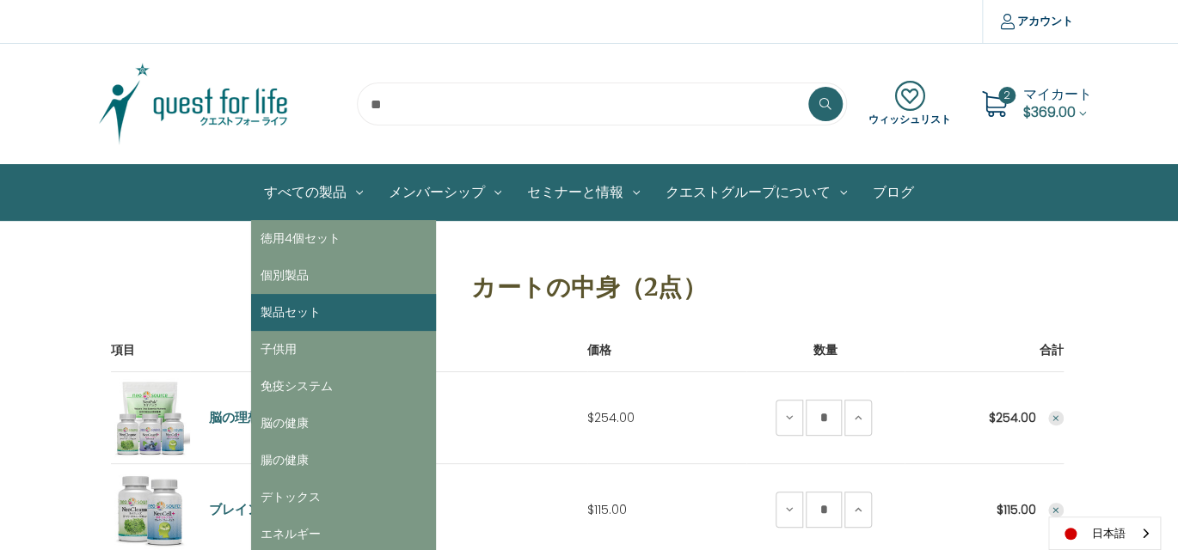
click at [311, 314] on link "製品セット" at bounding box center [343, 312] width 185 height 37
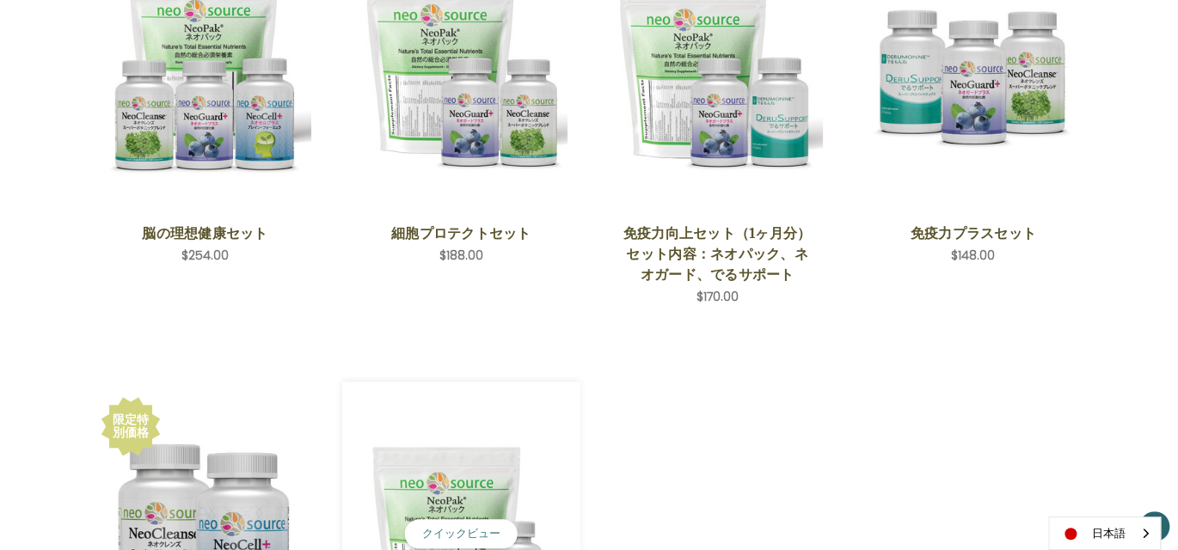
scroll to position [773, 0]
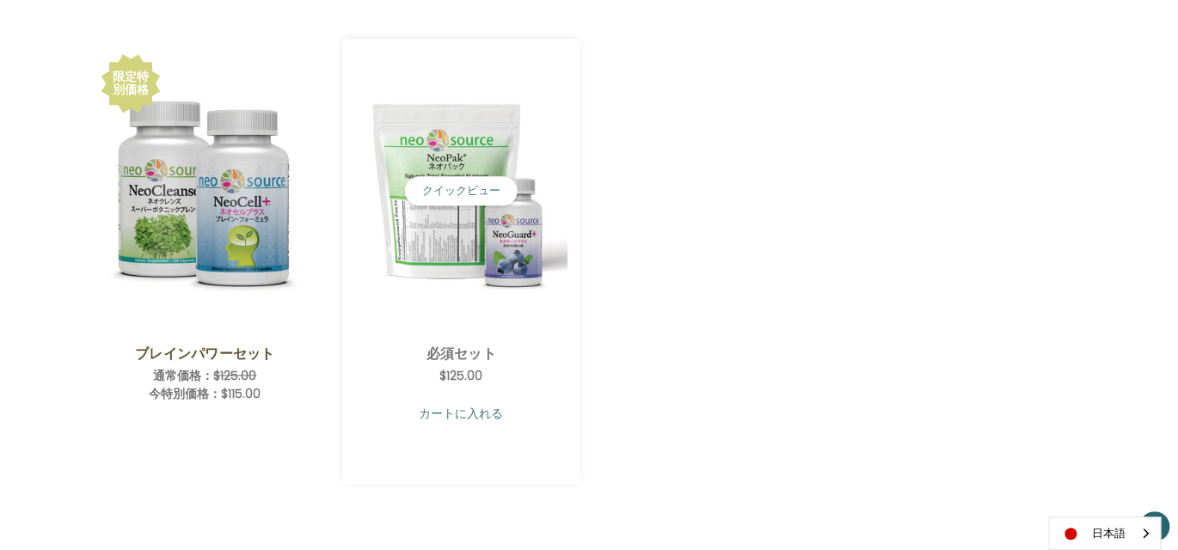
click at [467, 415] on link "カートに入れる" at bounding box center [461, 413] width 212 height 33
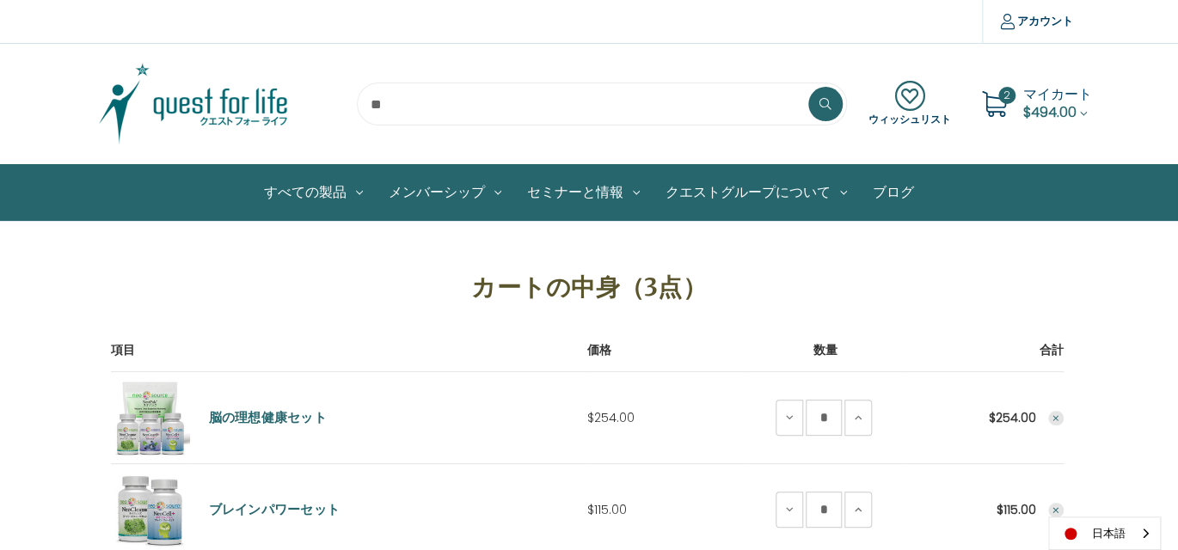
scroll to position [258, 0]
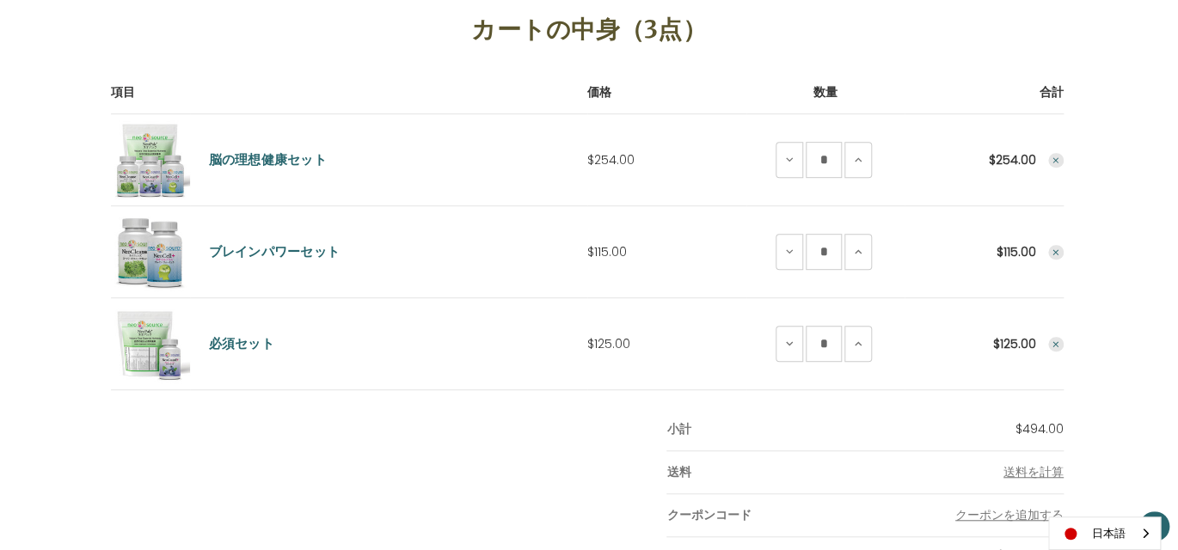
click at [1056, 161] on use "Remove Ideal Brain Set from cart" at bounding box center [1055, 160] width 6 height 6
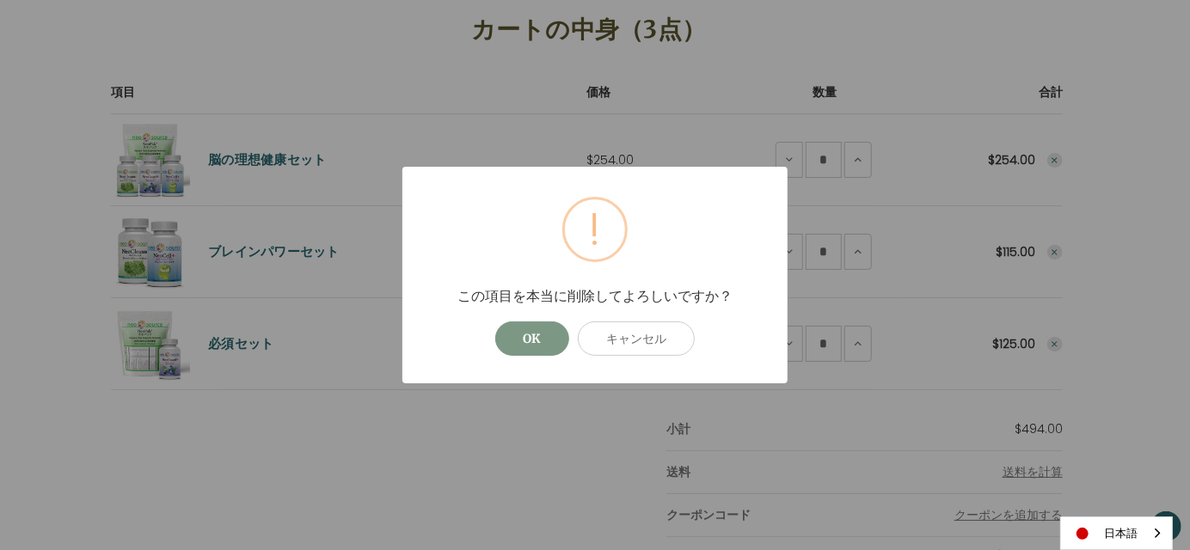
click at [542, 332] on button "OK" at bounding box center [532, 338] width 74 height 34
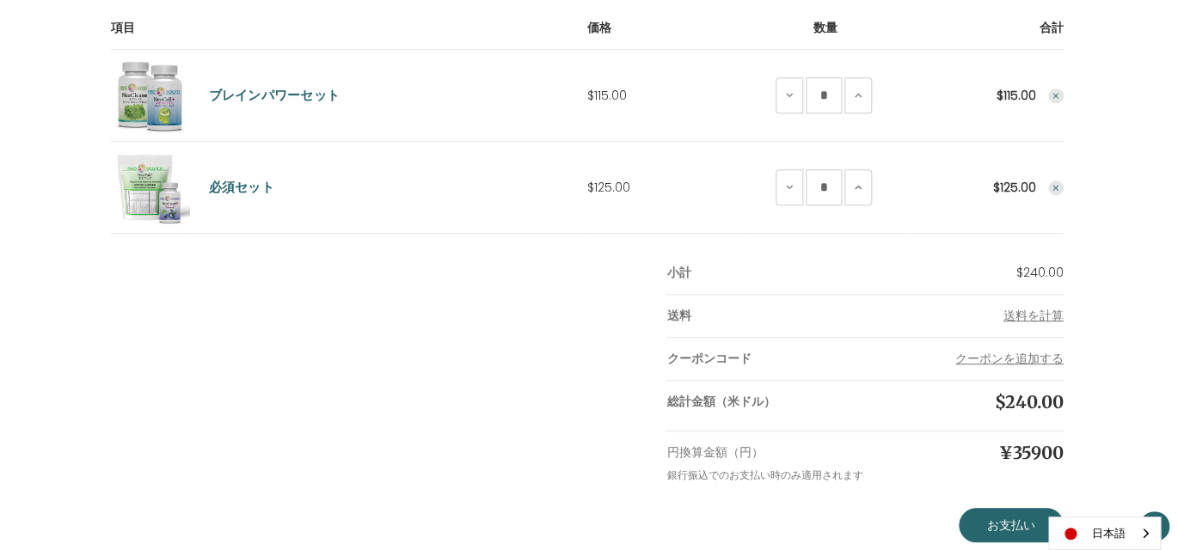
scroll to position [344, 0]
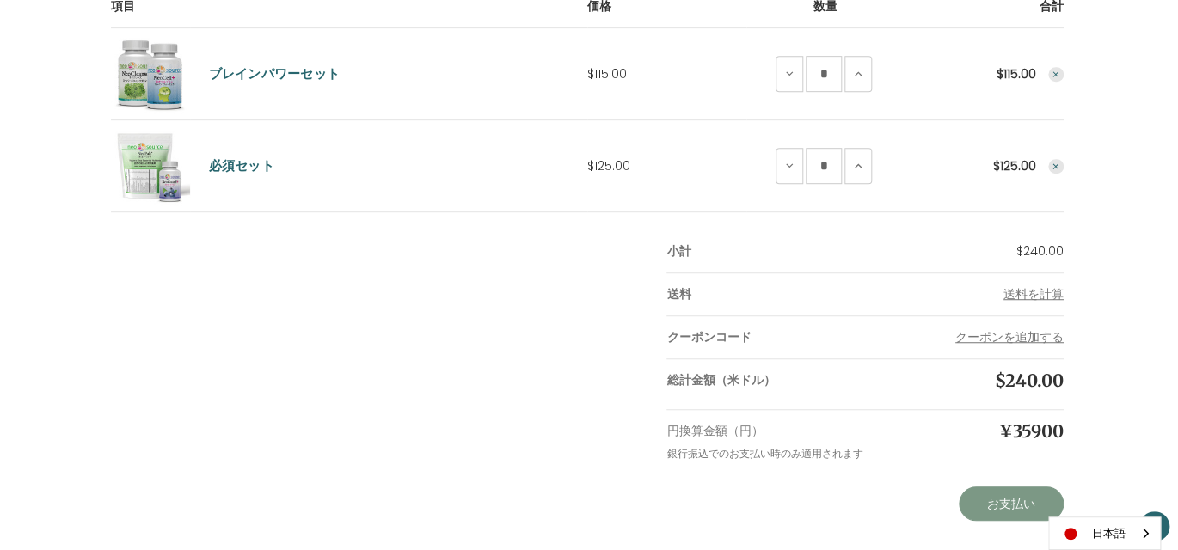
click at [1001, 501] on link "お支払い" at bounding box center [1010, 504] width 105 height 34
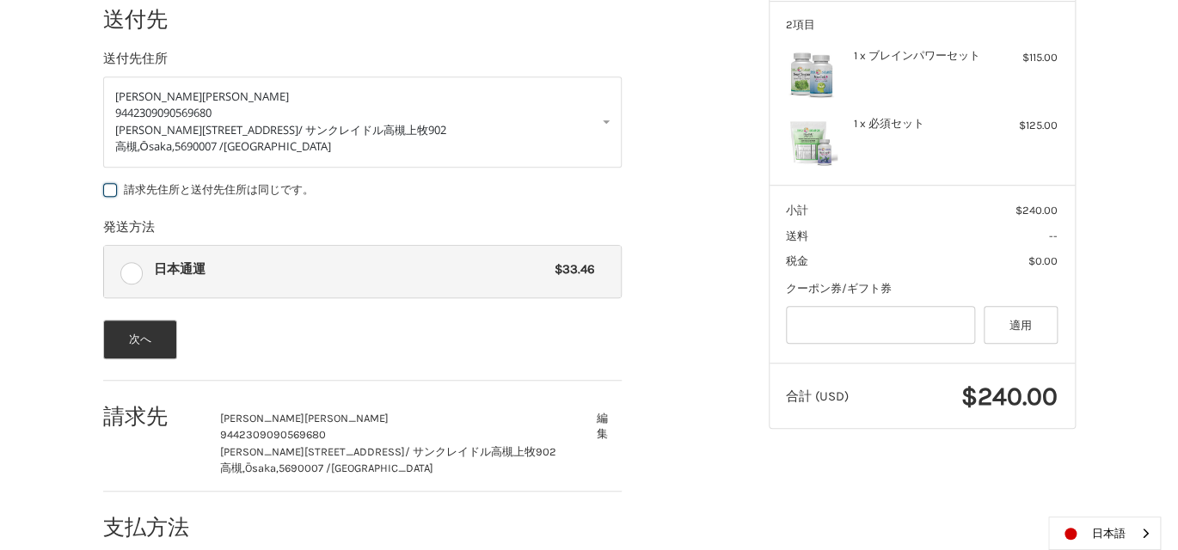
scroll to position [346, 0]
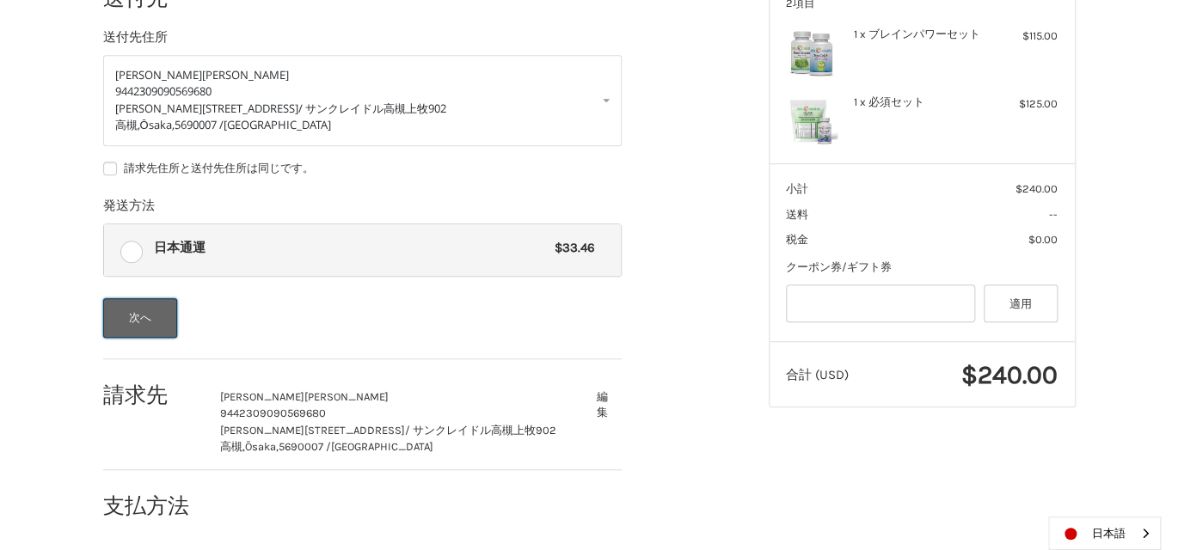
click at [147, 315] on button "次へ" at bounding box center [140, 318] width 75 height 40
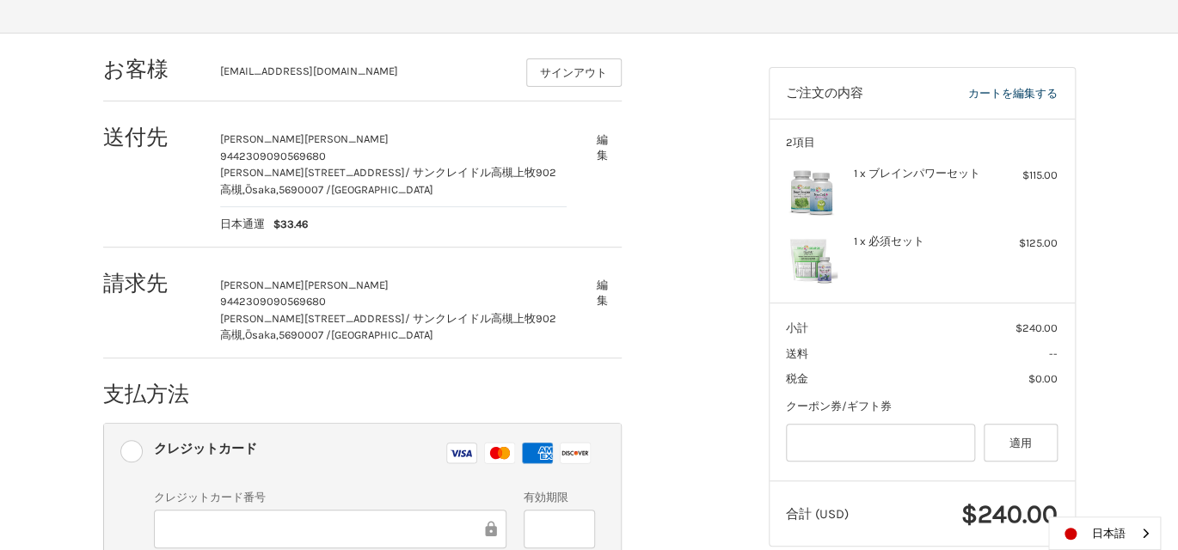
scroll to position [201, 0]
